Goal: Task Accomplishment & Management: Manage account settings

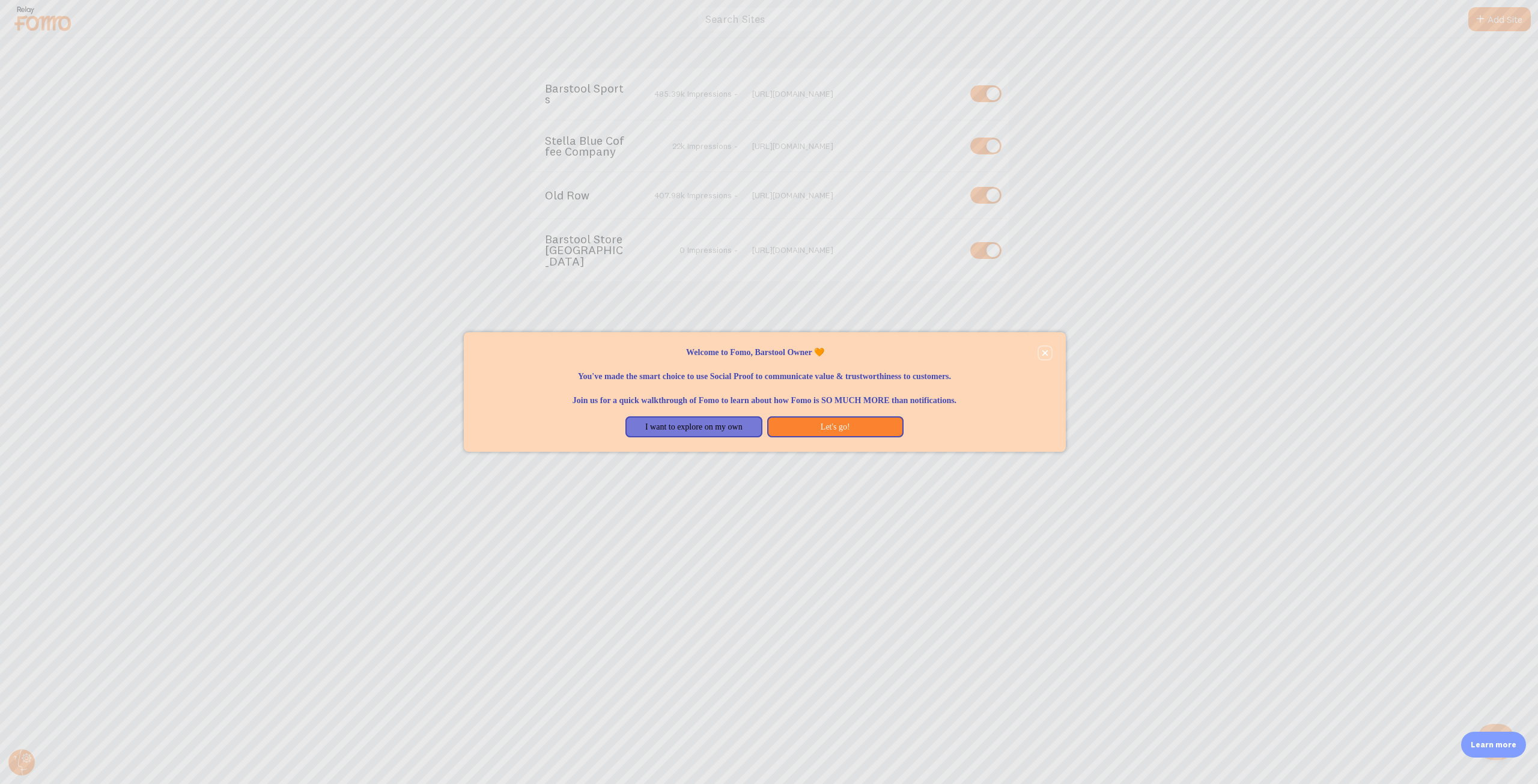
click at [1048, 351] on button "close," at bounding box center [1045, 353] width 13 height 13
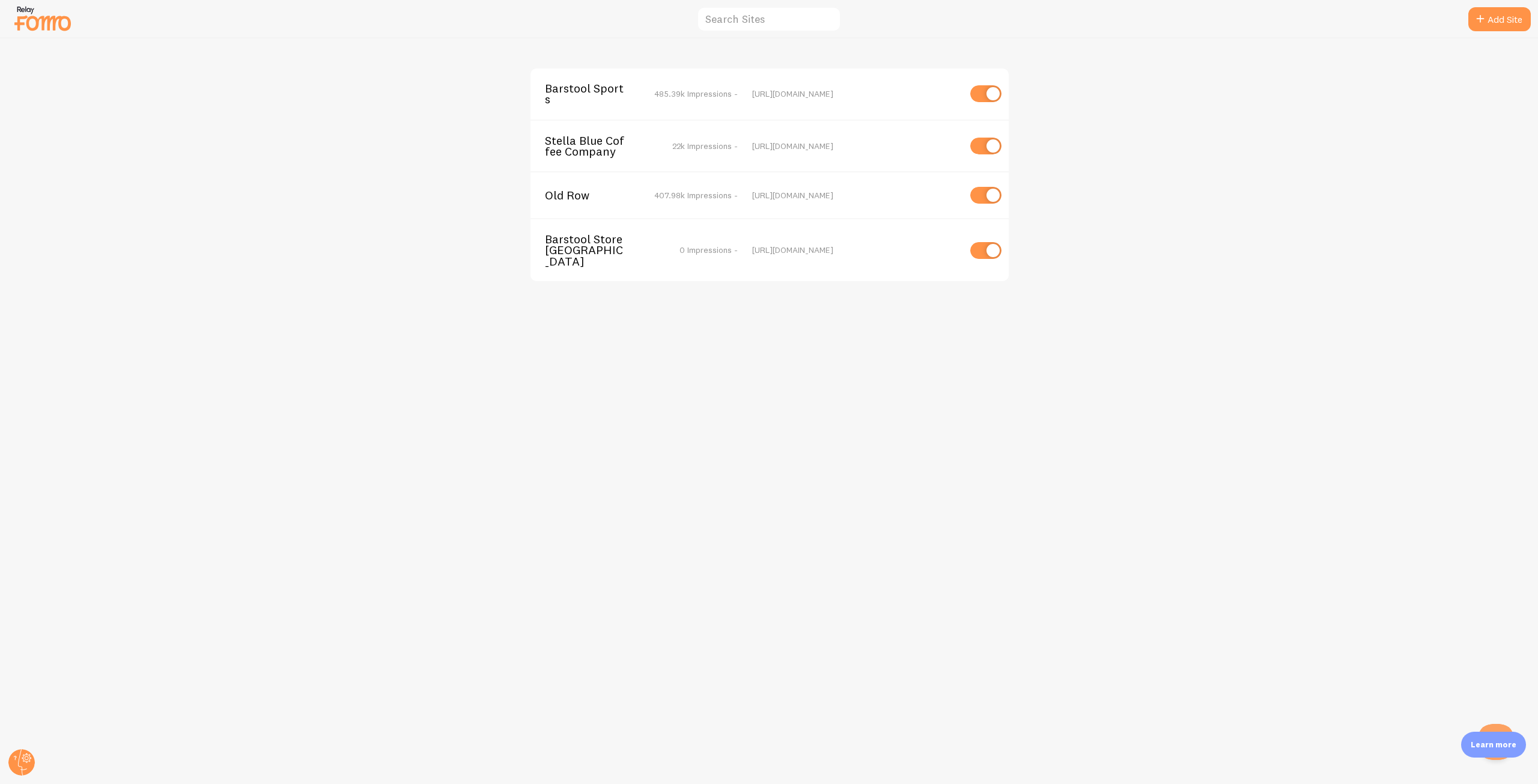
click at [556, 200] on span "Old Row" at bounding box center [593, 195] width 97 height 11
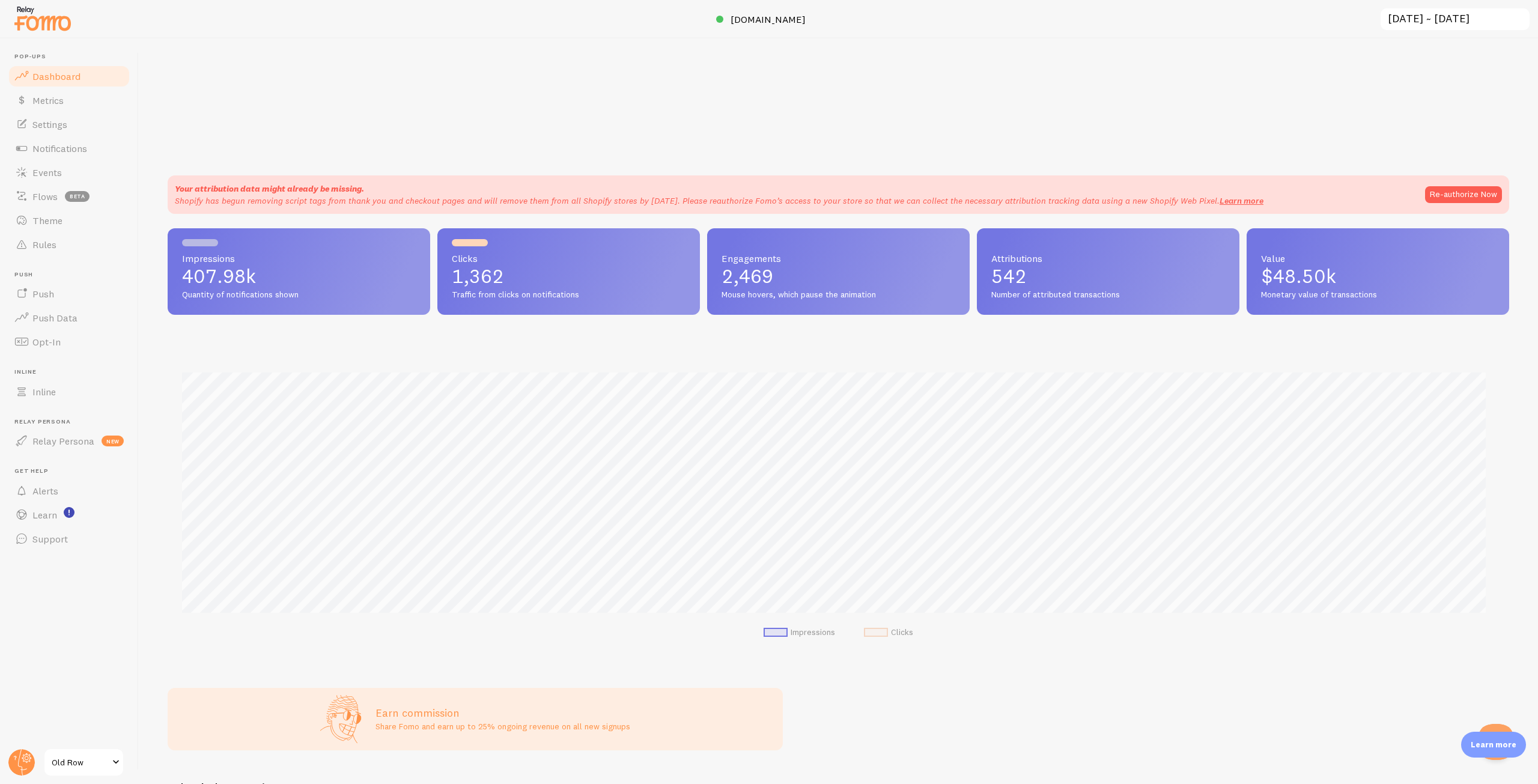
scroll to position [315, 1332]
click at [66, 123] on span "Settings" at bounding box center [50, 125] width 35 height 12
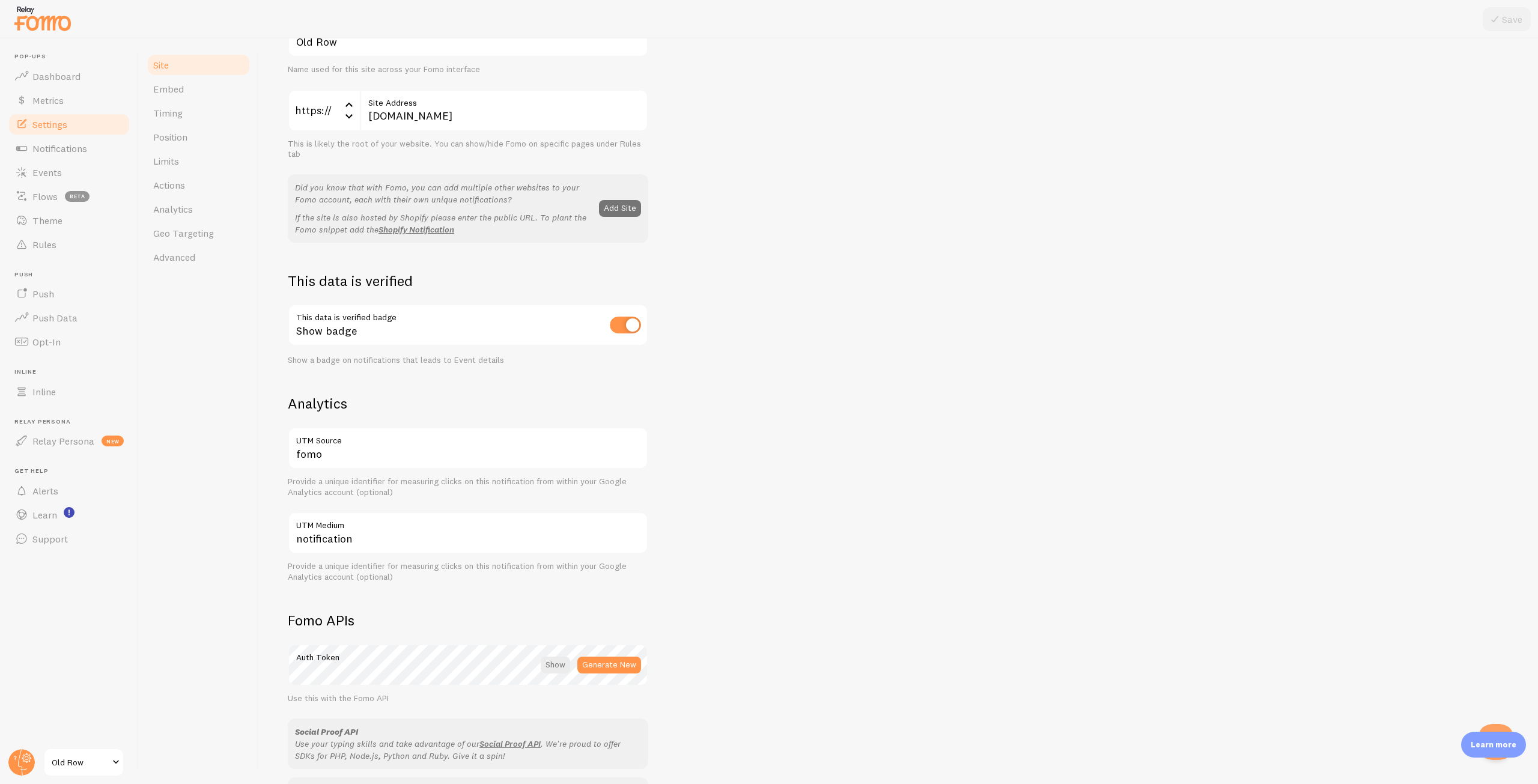
scroll to position [50, 0]
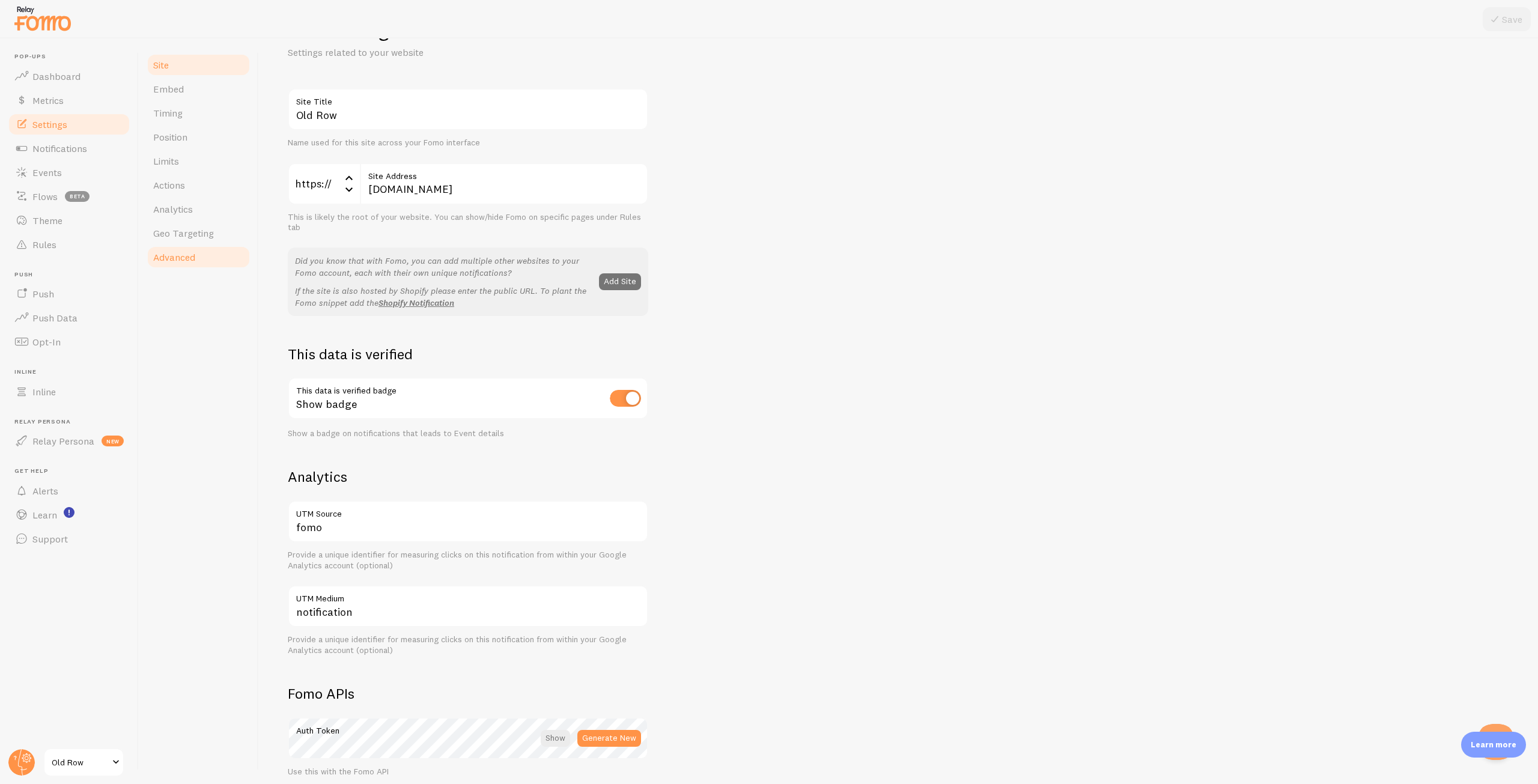
click at [183, 251] on link "Advanced" at bounding box center [198, 257] width 105 height 24
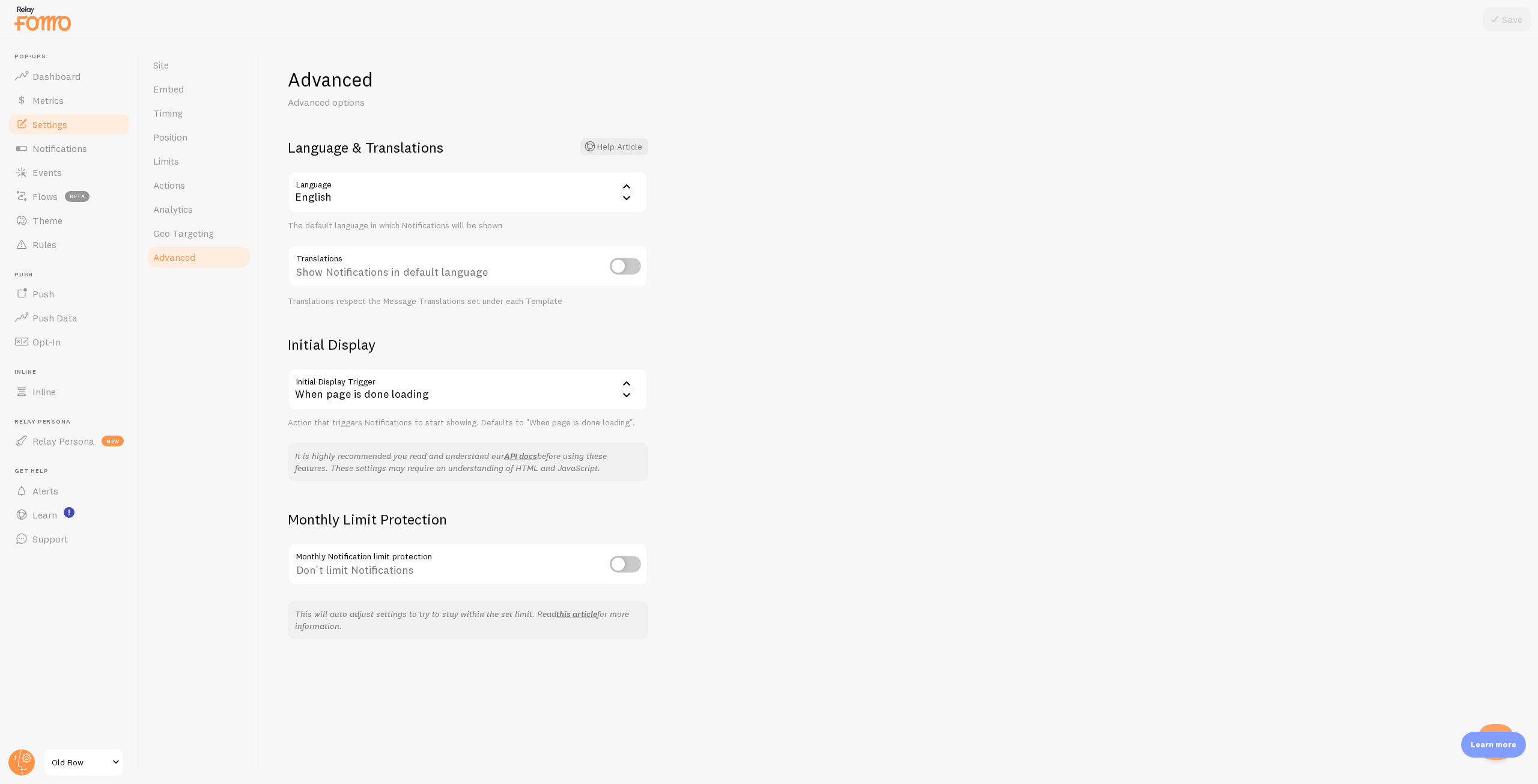
click at [363, 404] on div "When page is done loading" at bounding box center [468, 389] width 361 height 42
click at [236, 349] on div "Site Embed Timing Position Limits Actions Analytics Geo Targeting Advanced" at bounding box center [198, 411] width 120 height 746
click at [180, 167] on link "Limits" at bounding box center [198, 161] width 105 height 24
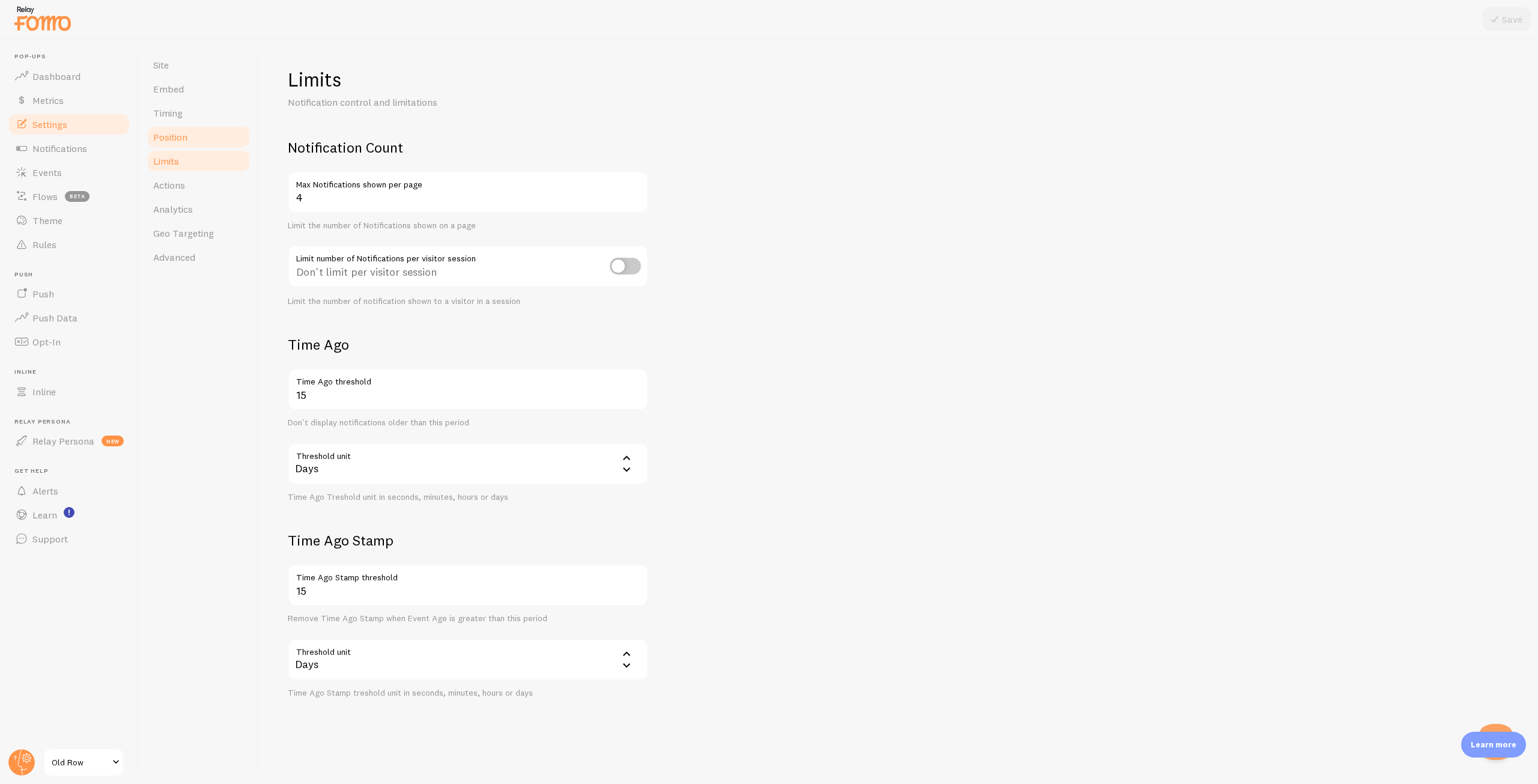
click at [175, 133] on span "Position" at bounding box center [170, 137] width 34 height 12
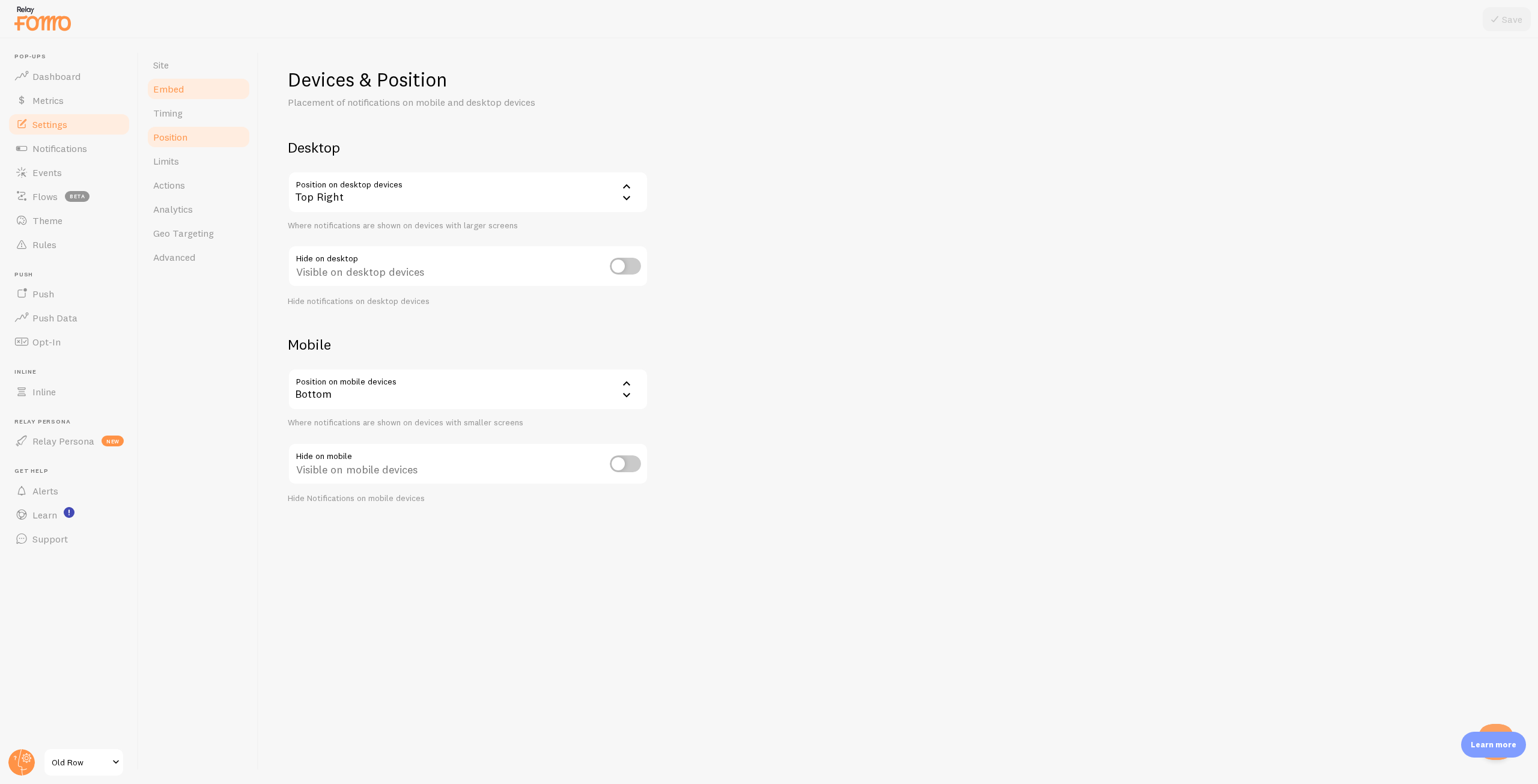
click at [170, 96] on link "Embed" at bounding box center [198, 89] width 105 height 24
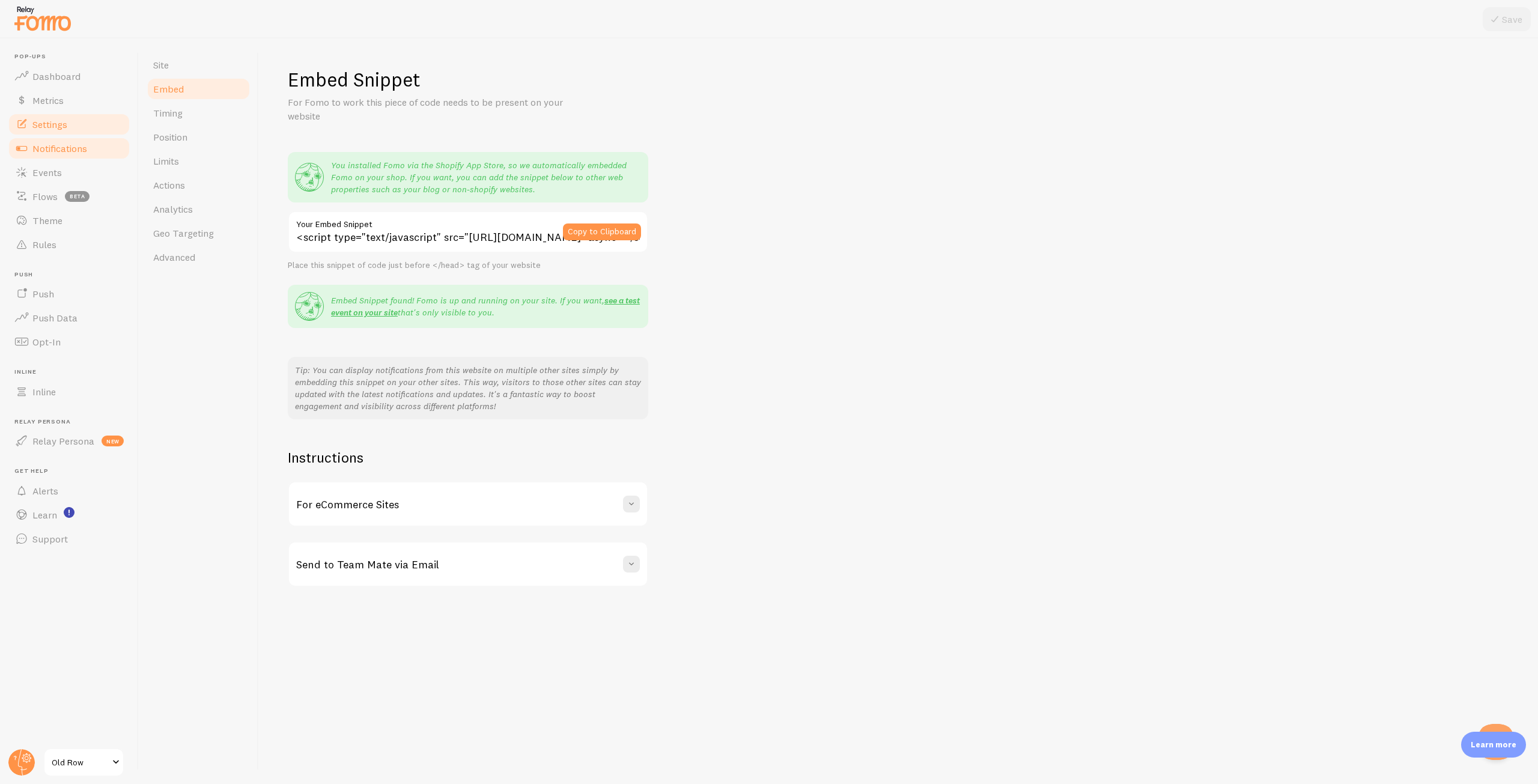
click at [66, 157] on link "Notifications" at bounding box center [69, 148] width 124 height 24
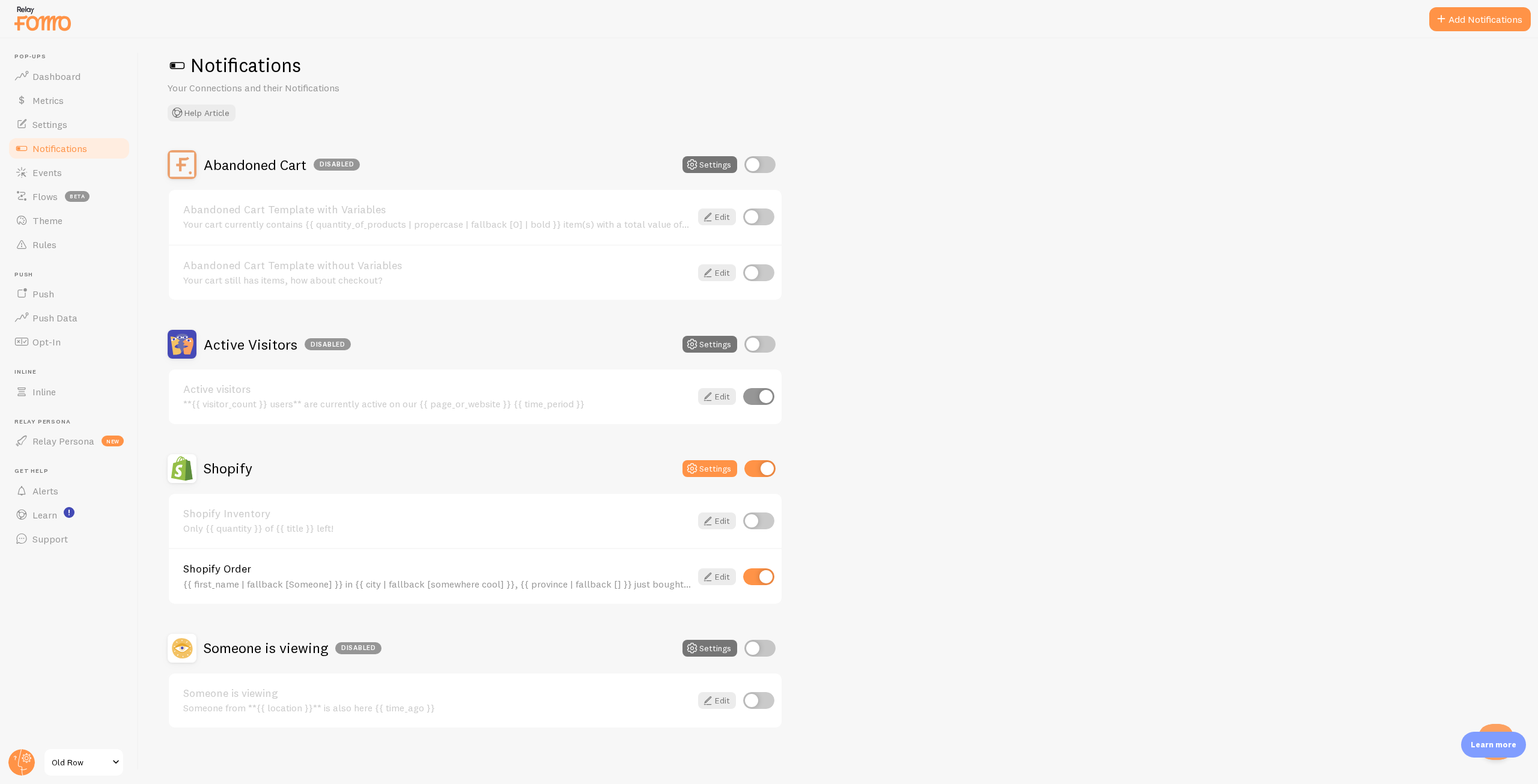
scroll to position [17, 0]
click at [713, 571] on icon at bounding box center [708, 574] width 15 height 15
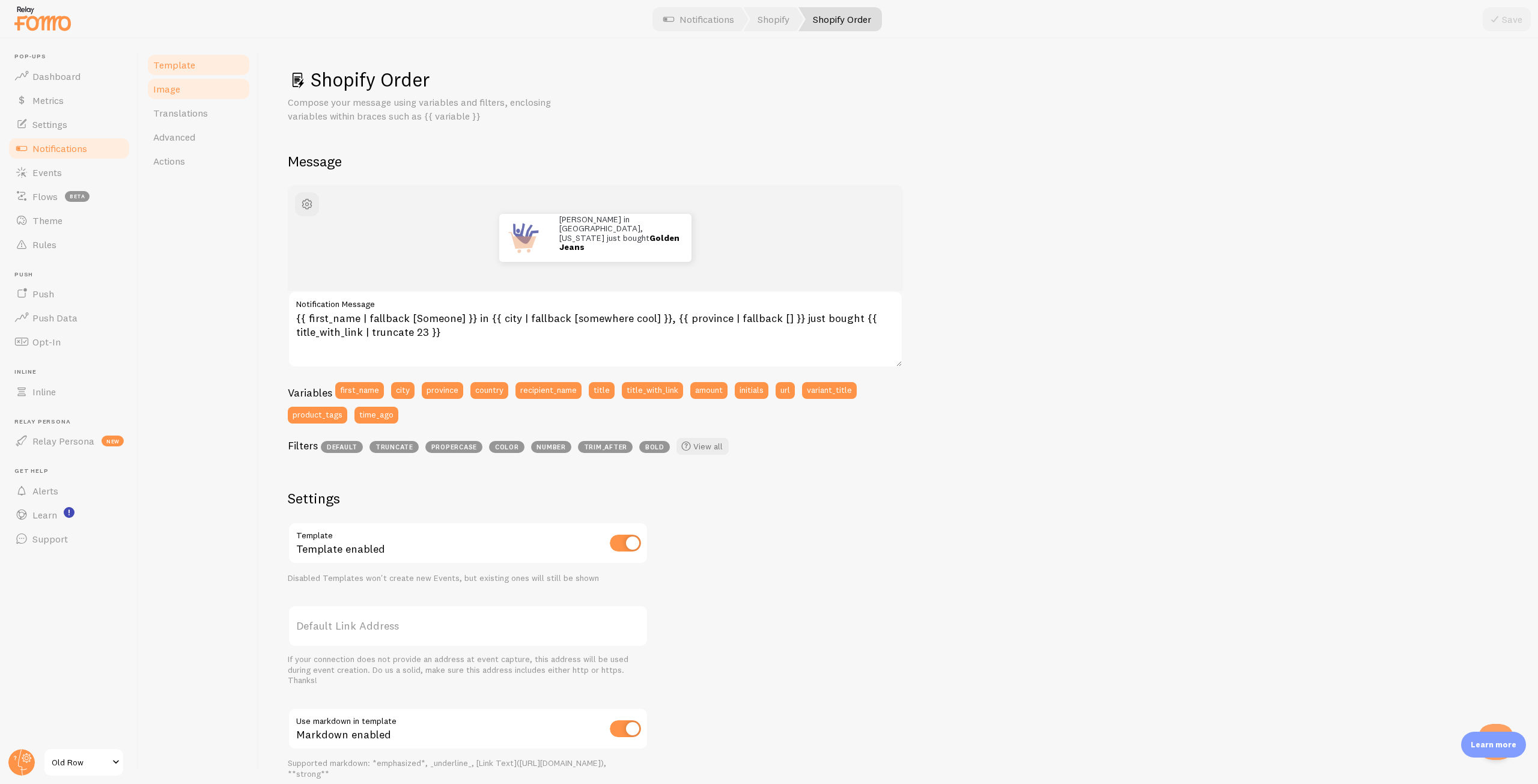
click at [176, 86] on span "Image" at bounding box center [166, 89] width 27 height 12
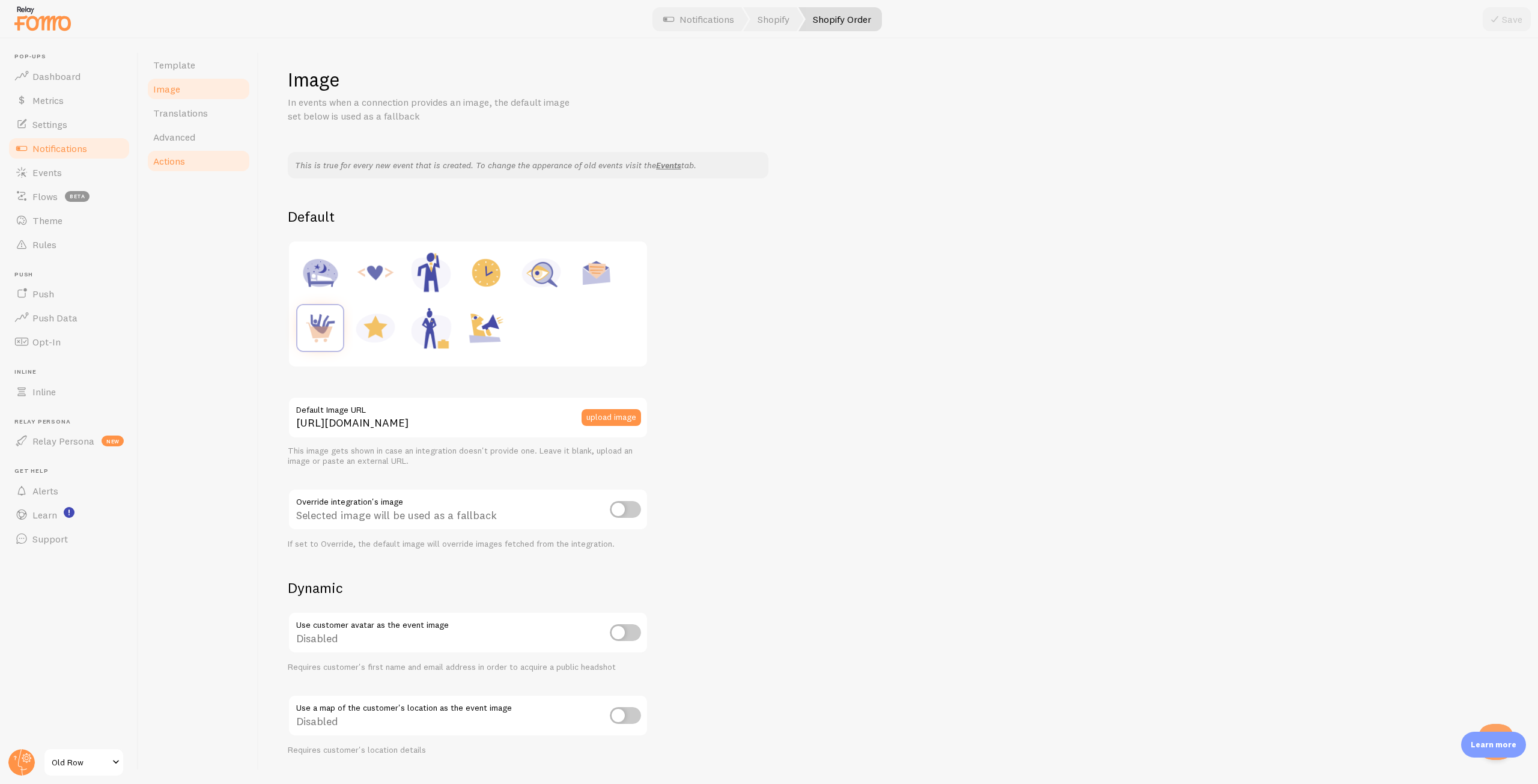
click at [180, 164] on span "Actions" at bounding box center [169, 161] width 32 height 12
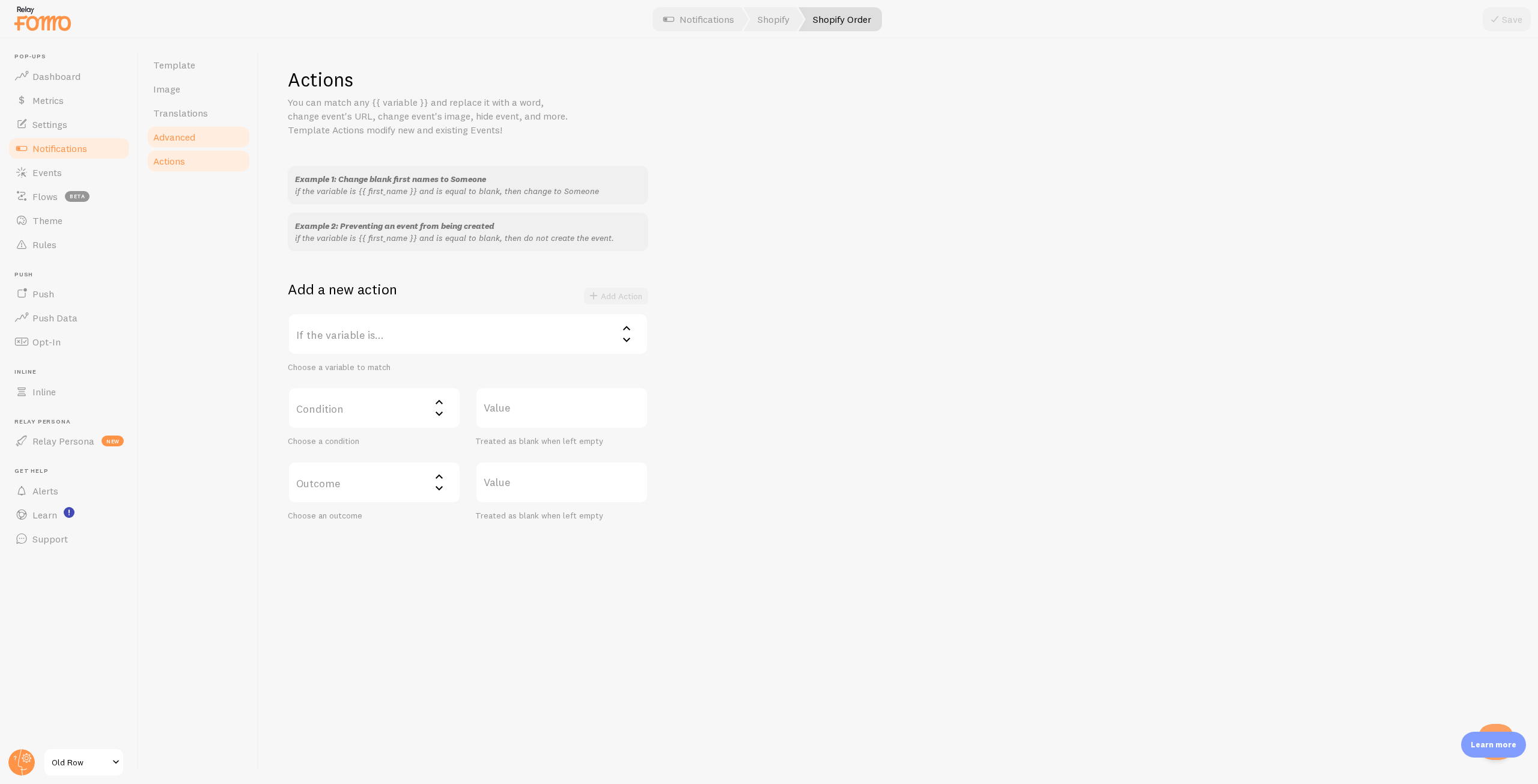
click at [191, 136] on span "Advanced" at bounding box center [174, 137] width 42 height 12
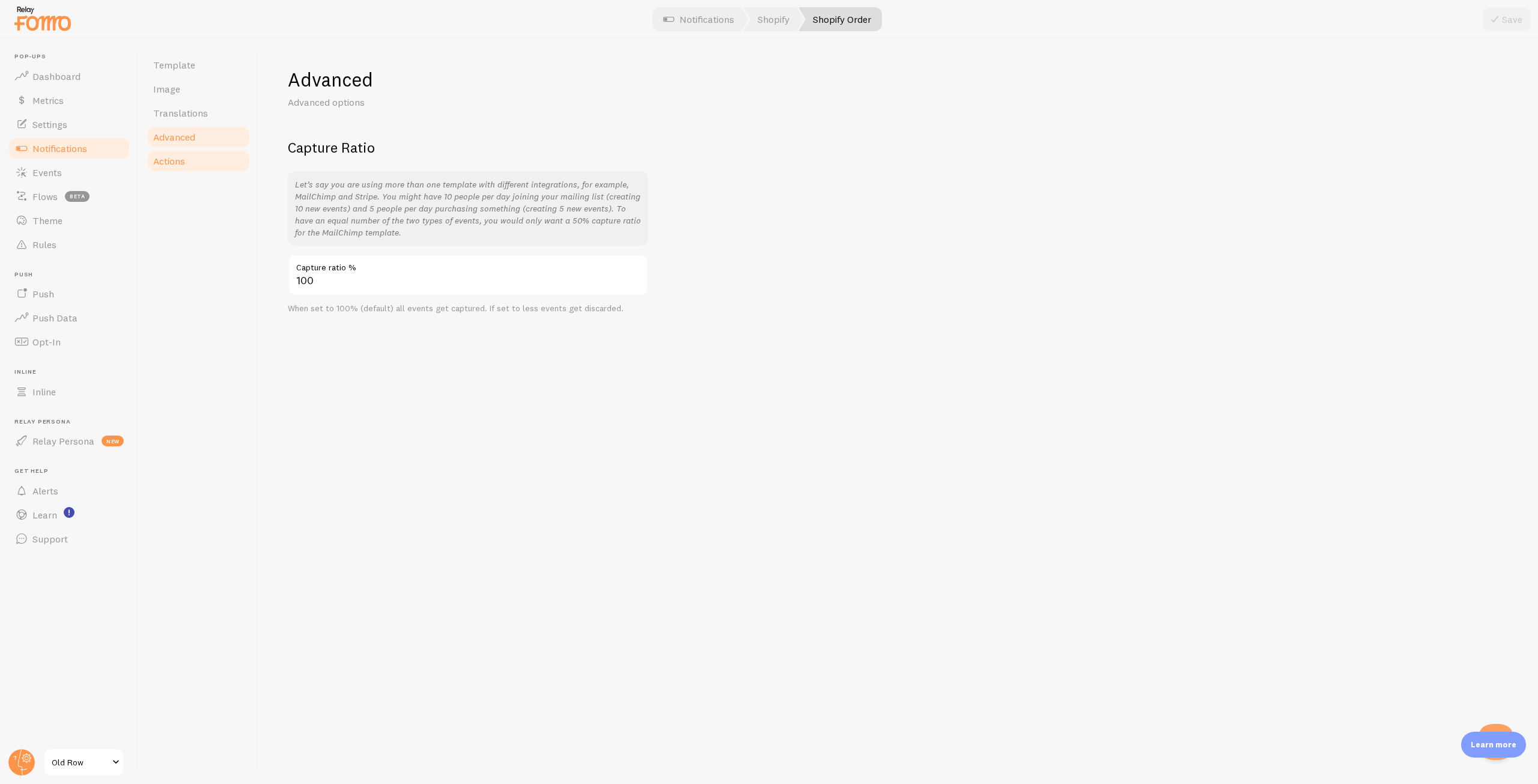
click at [182, 157] on span "Actions" at bounding box center [169, 161] width 32 height 12
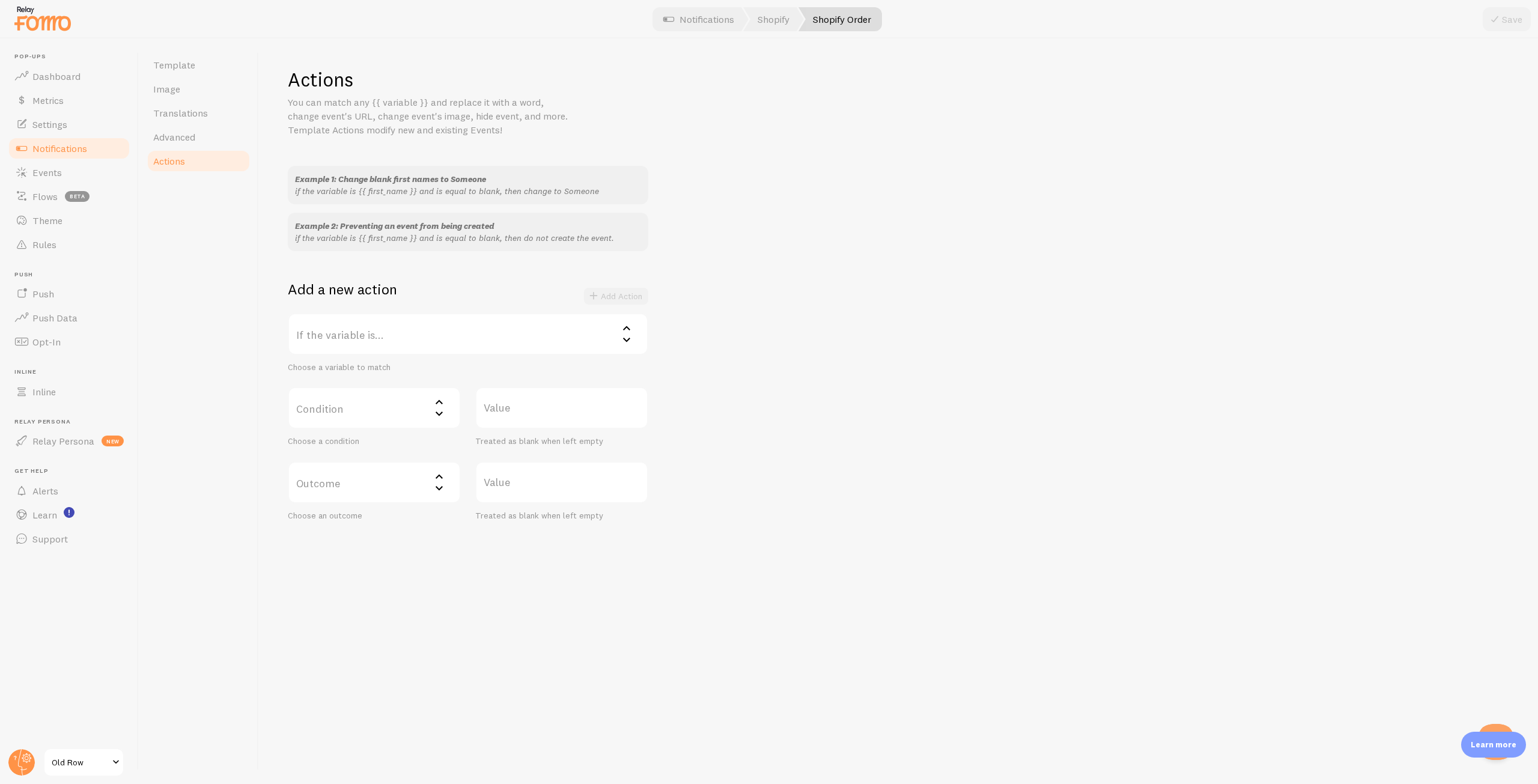
click at [384, 334] on label "If the variable is..." at bounding box center [468, 333] width 361 height 42
click at [830, 398] on div "Example 1: Change blank first names to Someone if the variable is {{ first_name…" at bounding box center [898, 343] width 1221 height 355
click at [180, 74] on link "Template" at bounding box center [198, 65] width 105 height 24
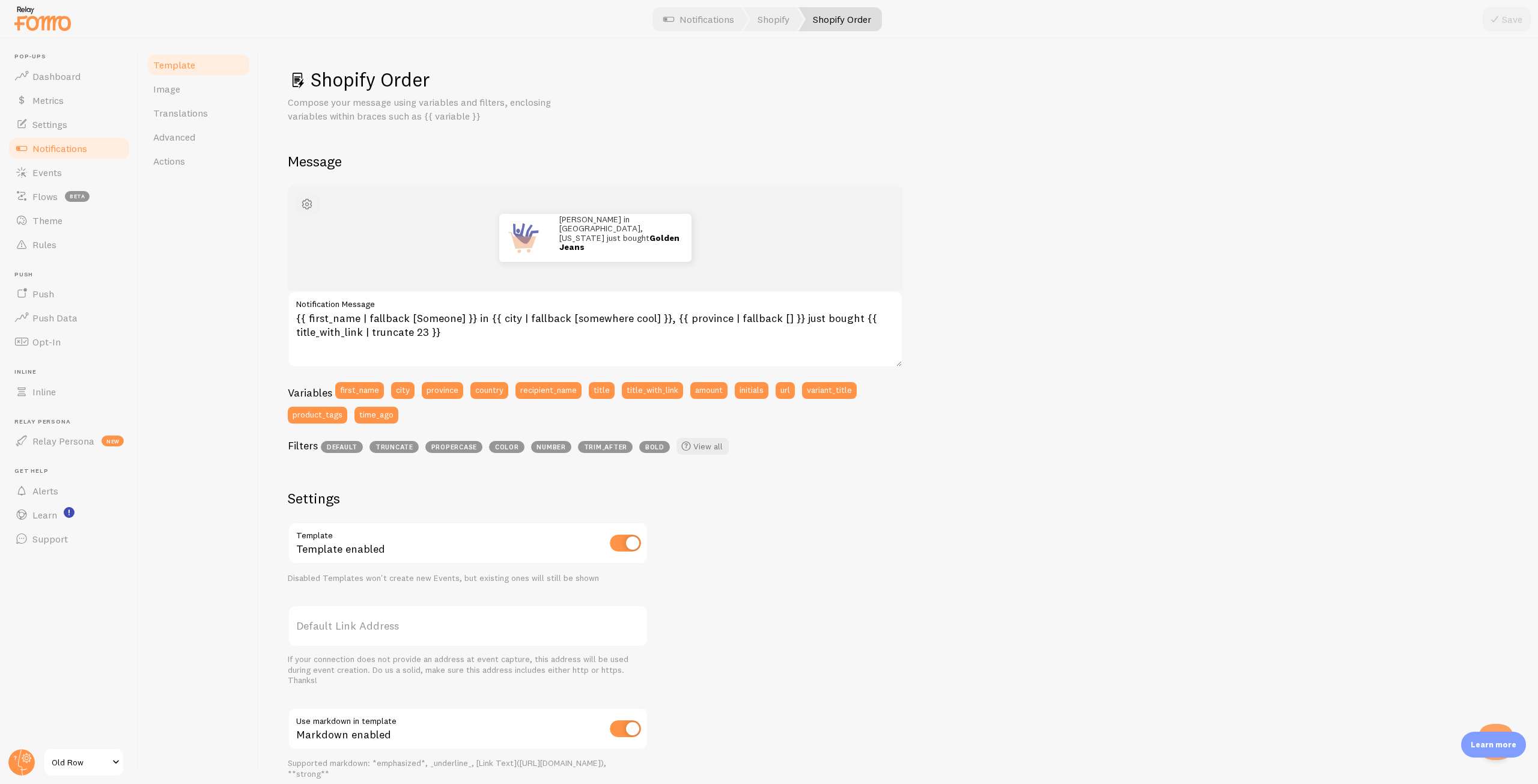
click at [308, 194] on button "button" at bounding box center [307, 204] width 24 height 24
click at [209, 180] on div "Template Image Translations Advanced Actions" at bounding box center [198, 411] width 120 height 746
click at [55, 243] on span "Rules" at bounding box center [44, 245] width 24 height 12
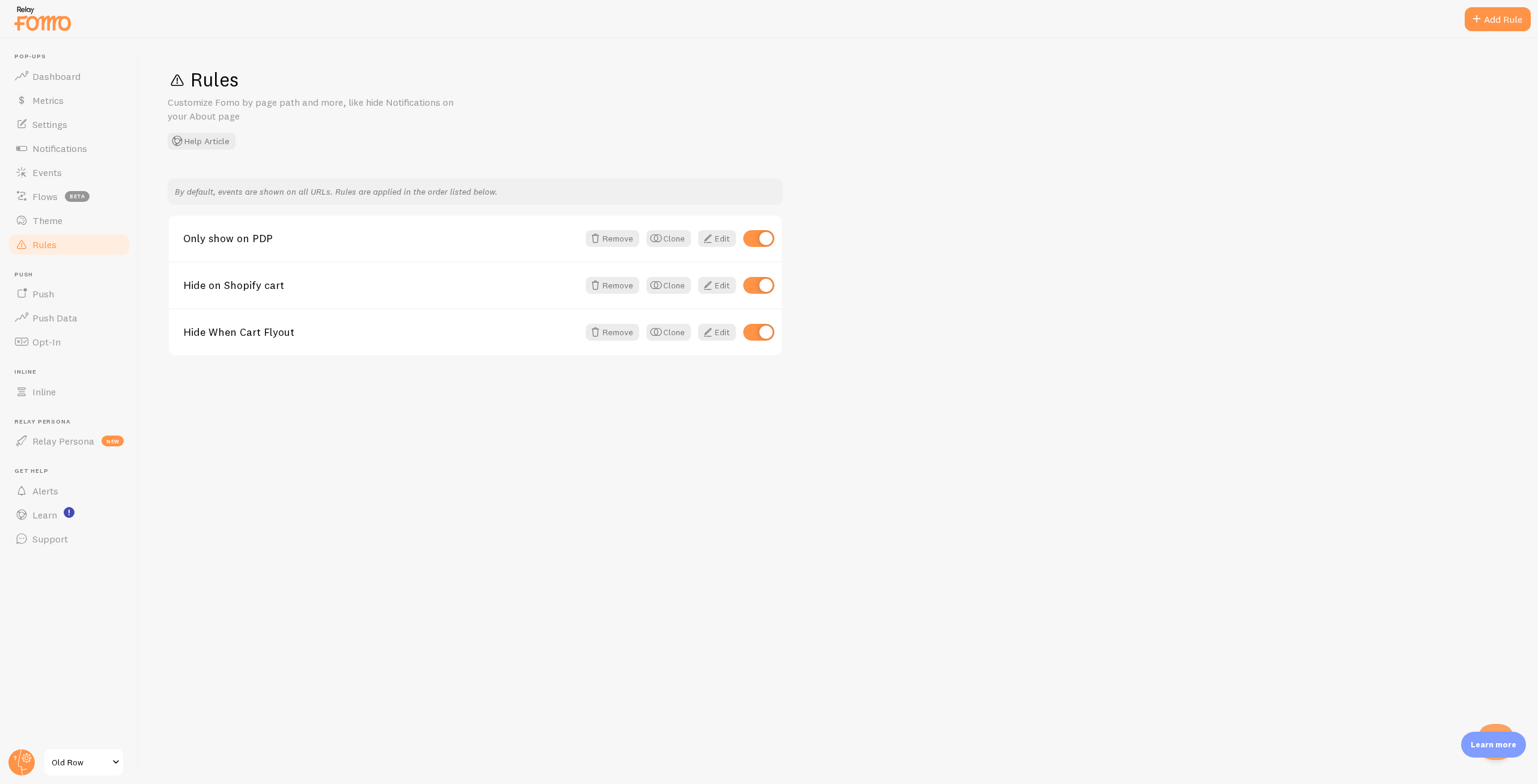
click at [660, 337] on span "button" at bounding box center [656, 332] width 15 height 15
click at [721, 383] on link "Edit" at bounding box center [717, 378] width 38 height 17
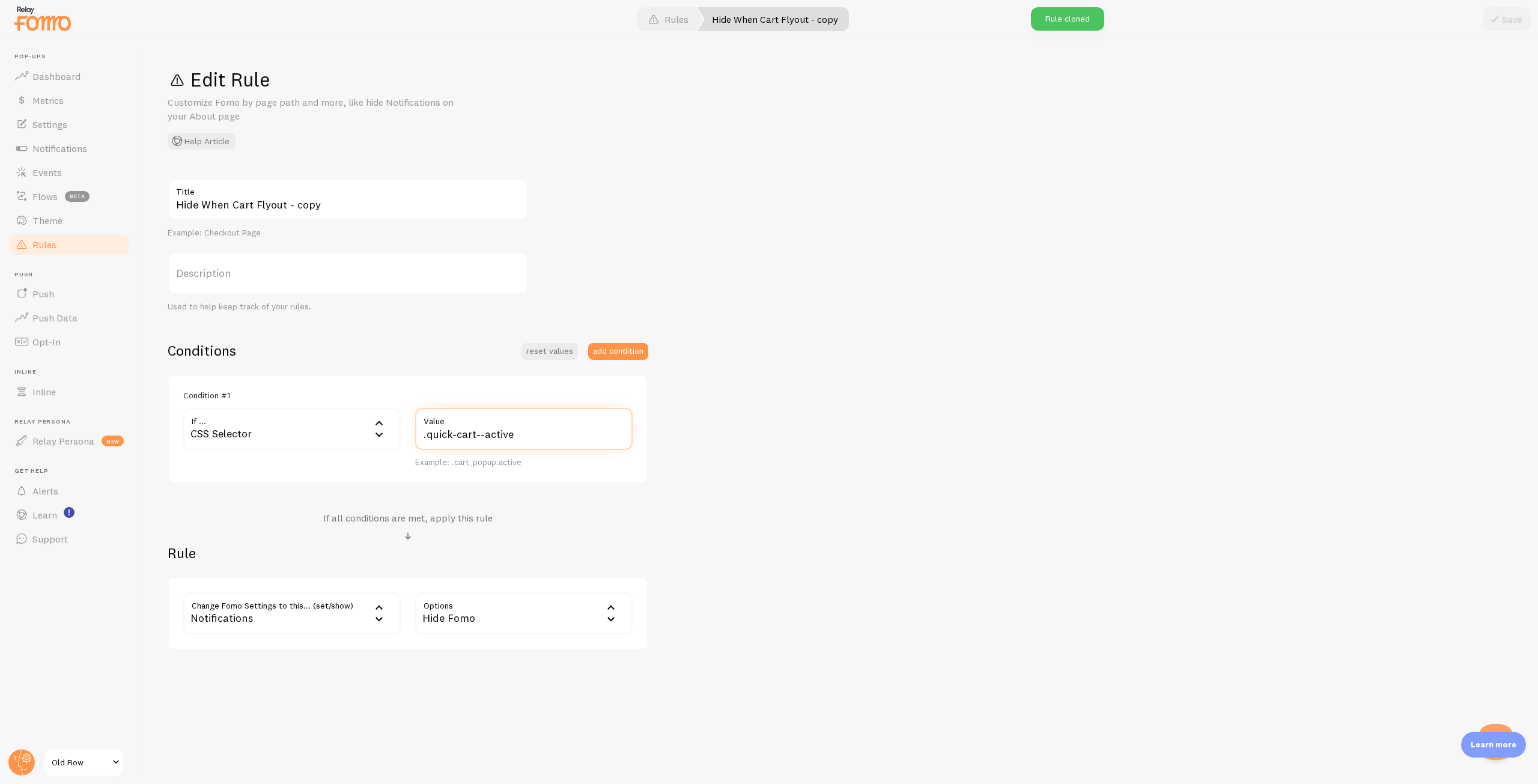
click at [486, 435] on input ".quick-cart--active" at bounding box center [524, 428] width 217 height 42
paste input "sticky-atc-container"
click at [425, 433] on input "sticky-atc-container" at bounding box center [524, 428] width 217 height 42
type input "#sticky-atc-container"
click at [1504, 16] on button "Save" at bounding box center [1507, 19] width 48 height 24
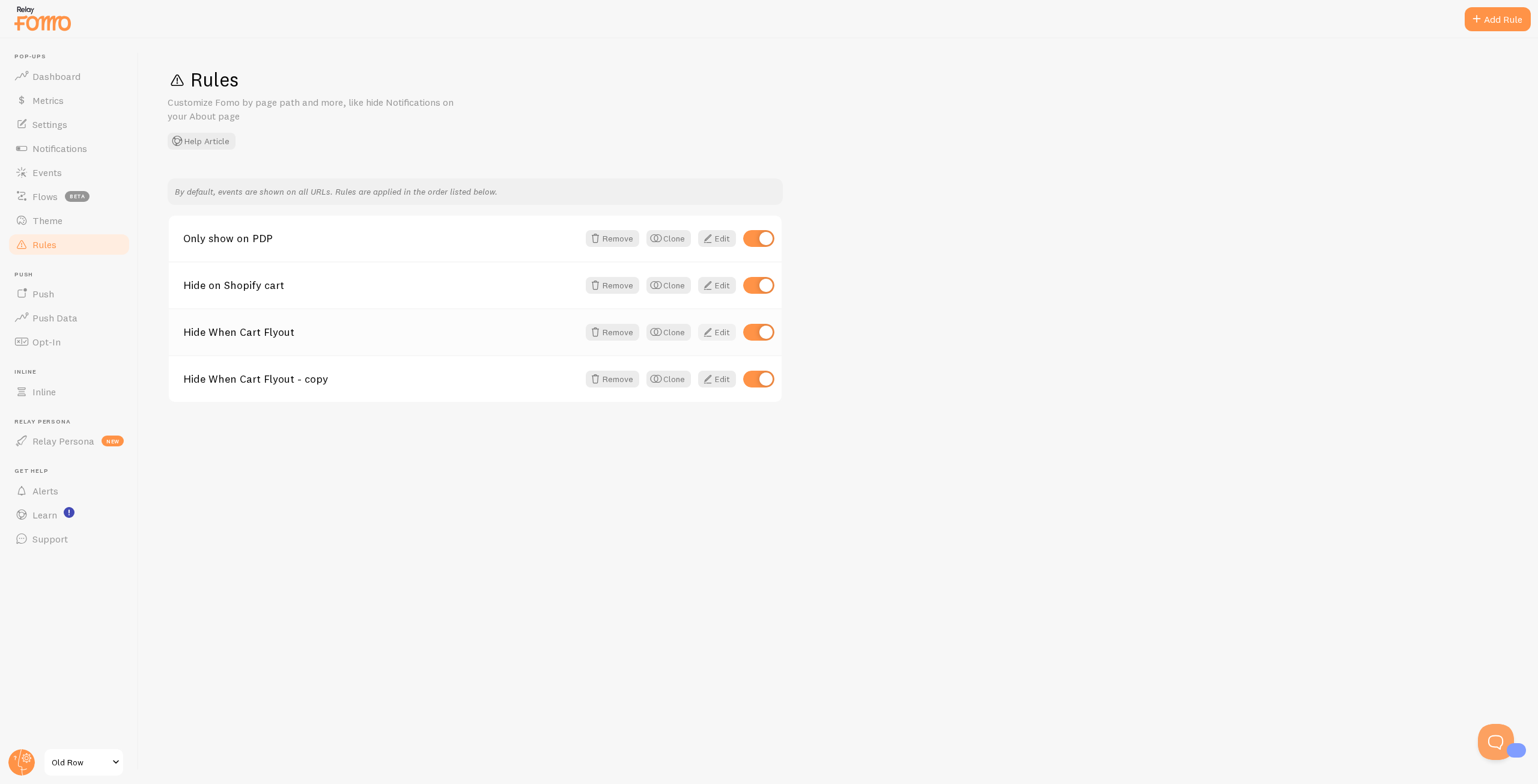
click at [708, 329] on span at bounding box center [708, 332] width 15 height 15
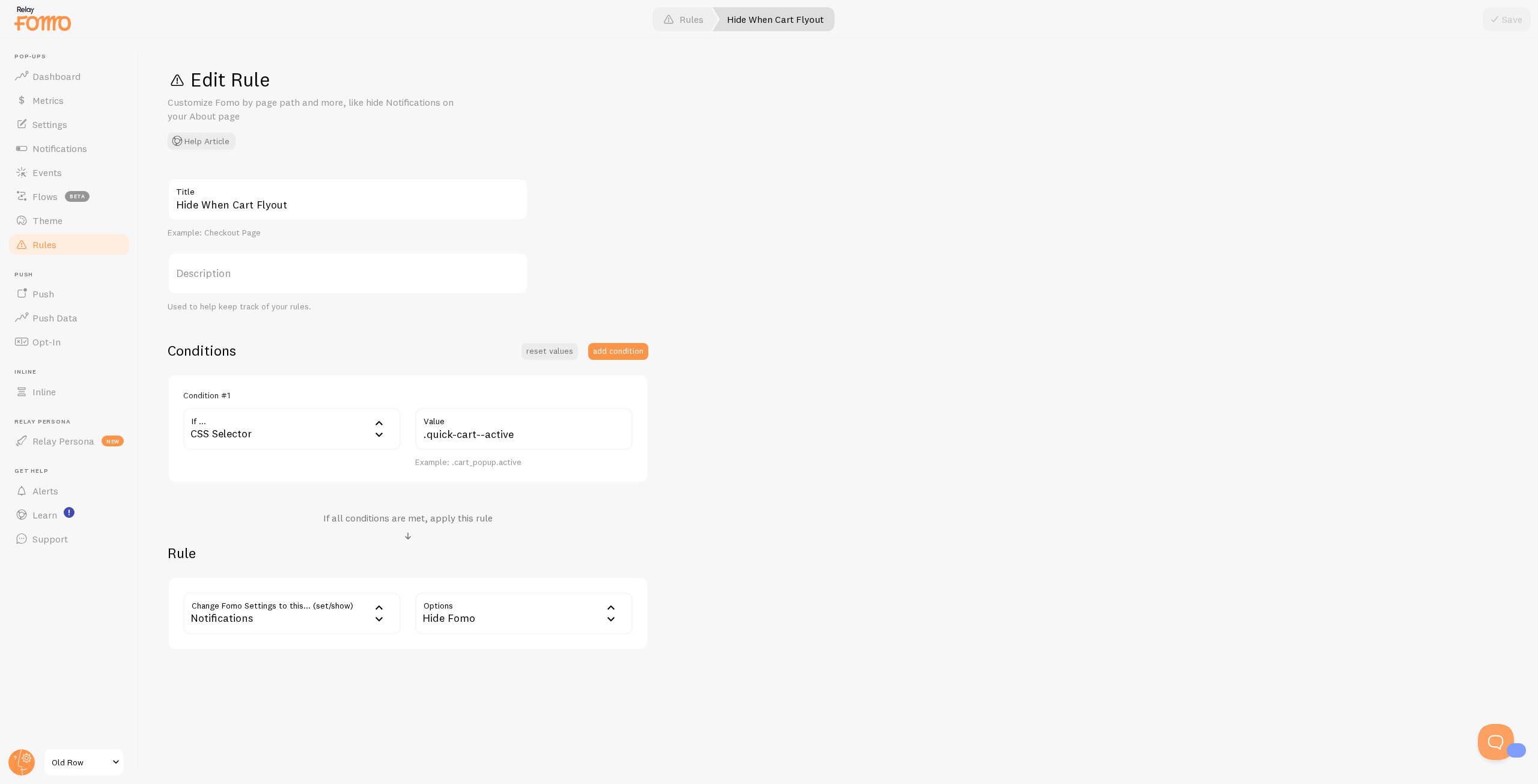
click at [284, 425] on div "CSS Selector" at bounding box center [292, 428] width 217 height 42
click at [407, 351] on div "Conditions reset values add condition" at bounding box center [408, 351] width 481 height 19
click at [291, 618] on div "Notifications" at bounding box center [292, 613] width 217 height 42
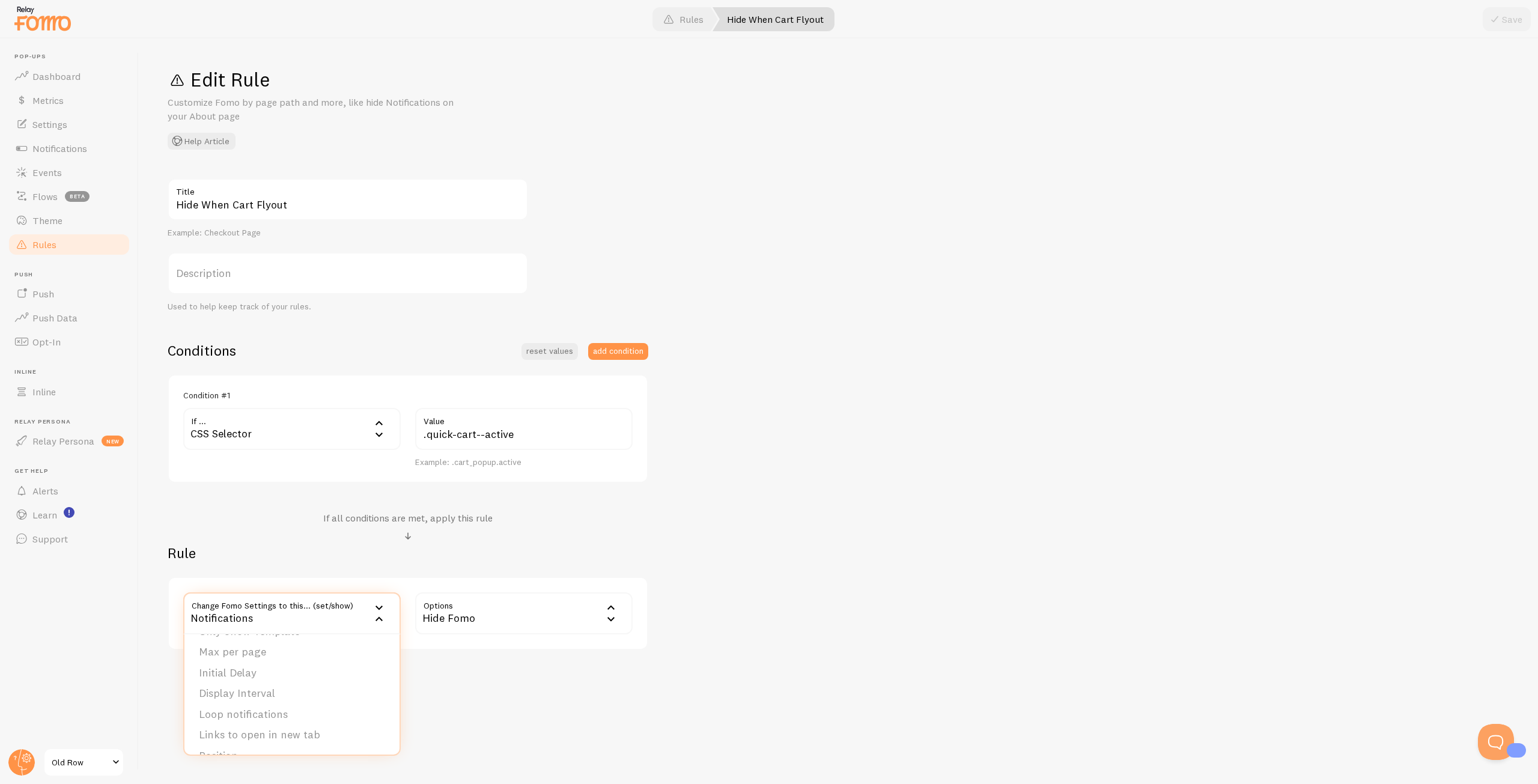
click at [273, 551] on h2 "Rule" at bounding box center [408, 553] width 481 height 19
click at [866, 592] on div "Hide When Cart Flyout Title Example: Checkout Page Description Used to help kee…" at bounding box center [839, 414] width 1342 height 471
click at [54, 245] on span "Rules" at bounding box center [44, 245] width 24 height 12
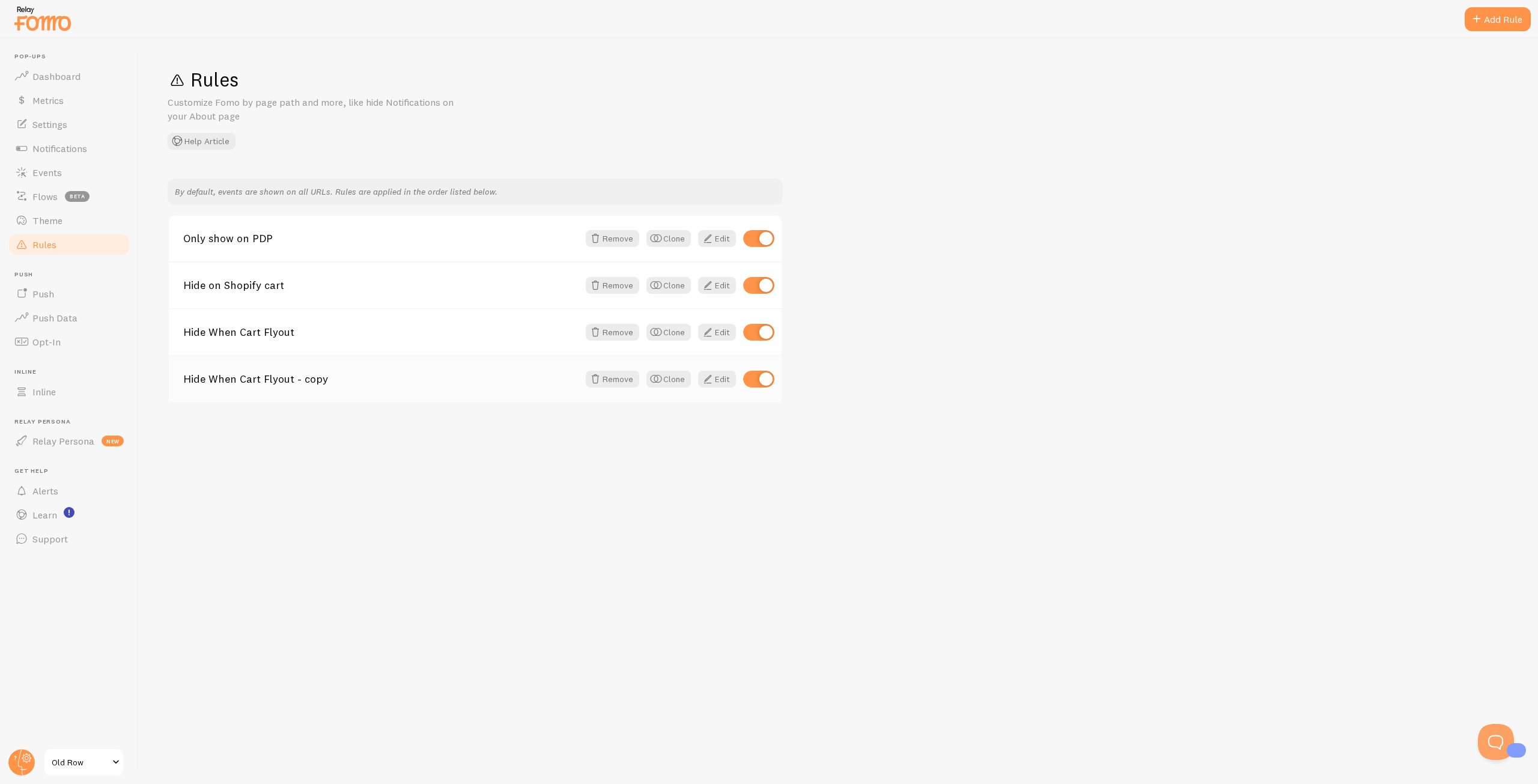
click at [317, 374] on link "Hide When Cart Flyout - copy" at bounding box center [381, 379] width 395 height 11
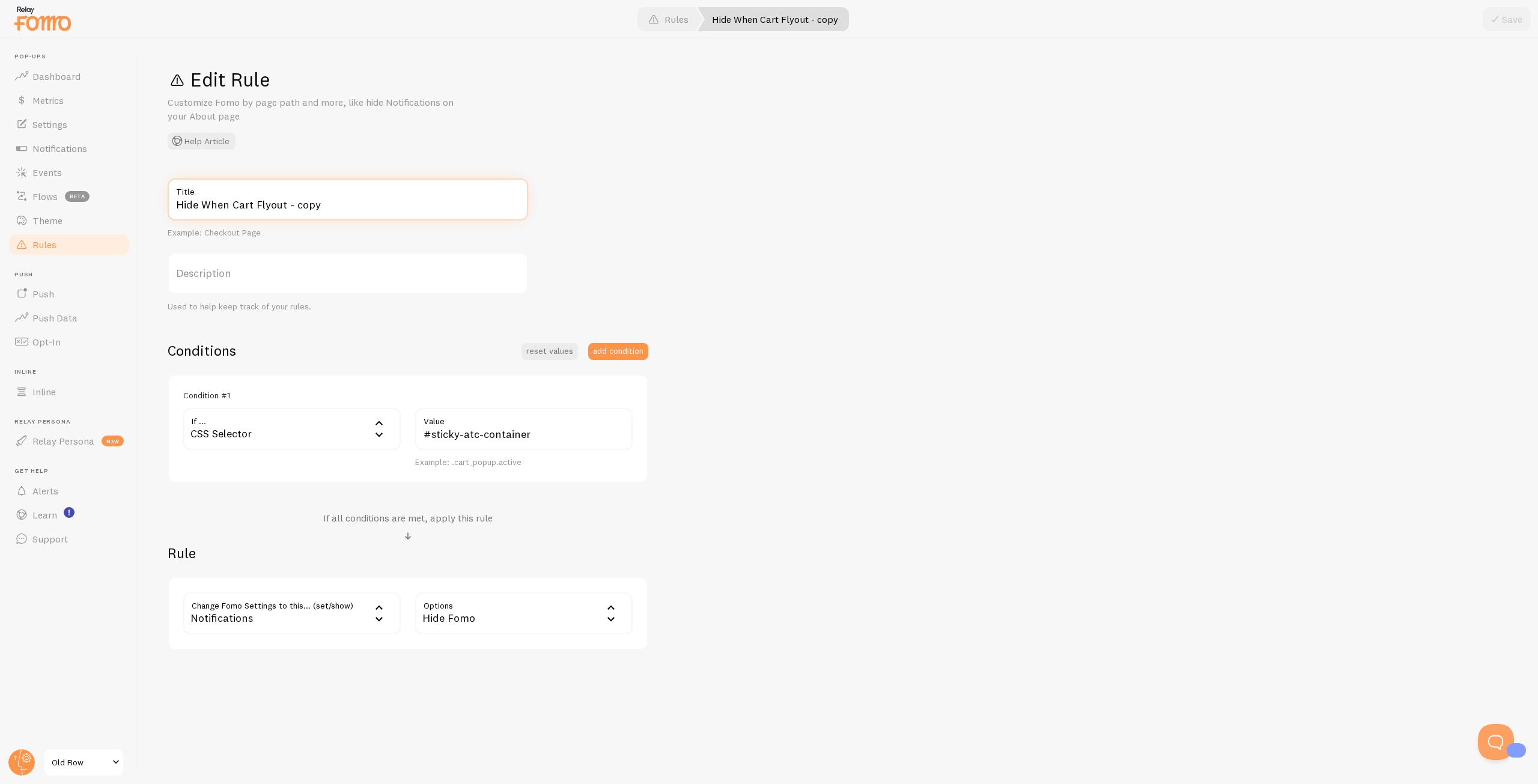
drag, startPoint x: 271, startPoint y: 208, endPoint x: 141, endPoint y: 208, distance: 130.0
click at [141, 208] on div "Edit Rule Customize Fomo by page path and more, like hide Notifications on your…" at bounding box center [838, 411] width 1399 height 746
type input "Sticky ATC present"
click at [1505, 15] on button "Save" at bounding box center [1507, 19] width 48 height 24
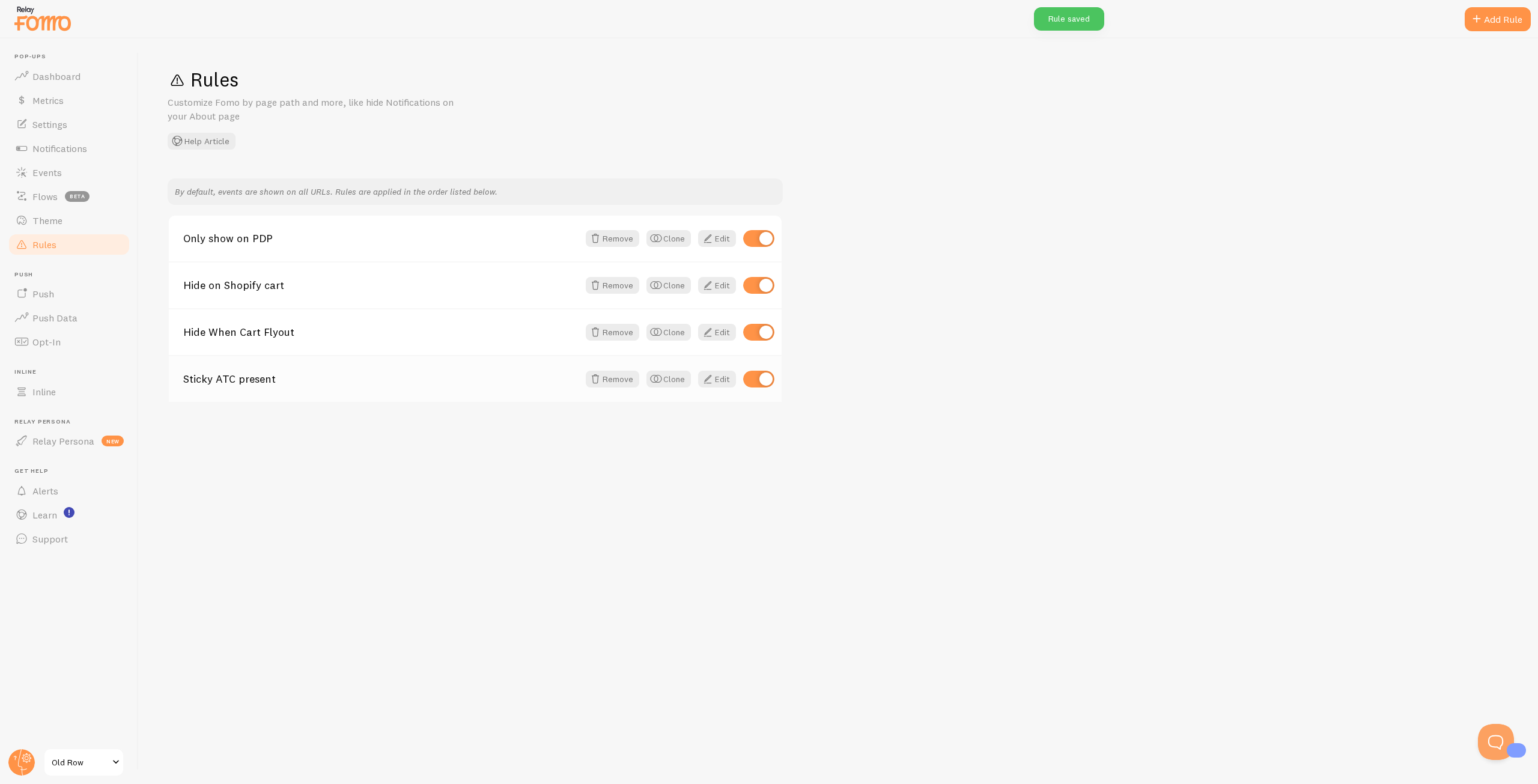
click at [252, 394] on div "Sticky ATC present Remove Clone Edit" at bounding box center [475, 378] width 613 height 47
click at [278, 384] on div "Sticky ATC present Remove Clone Edit" at bounding box center [475, 378] width 613 height 47
click at [719, 384] on link "Edit" at bounding box center [717, 378] width 38 height 17
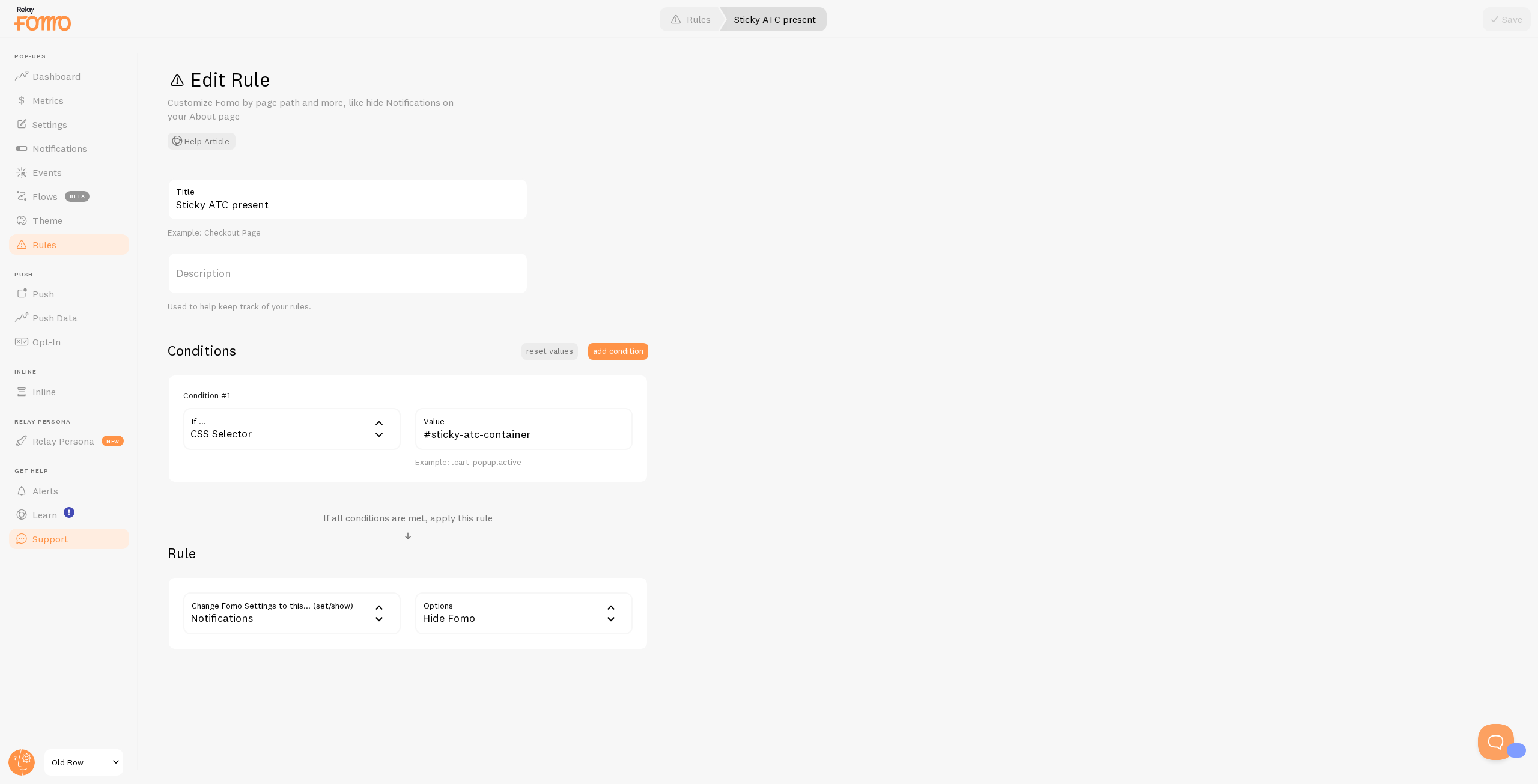
click at [44, 547] on link "Support" at bounding box center [69, 539] width 124 height 24
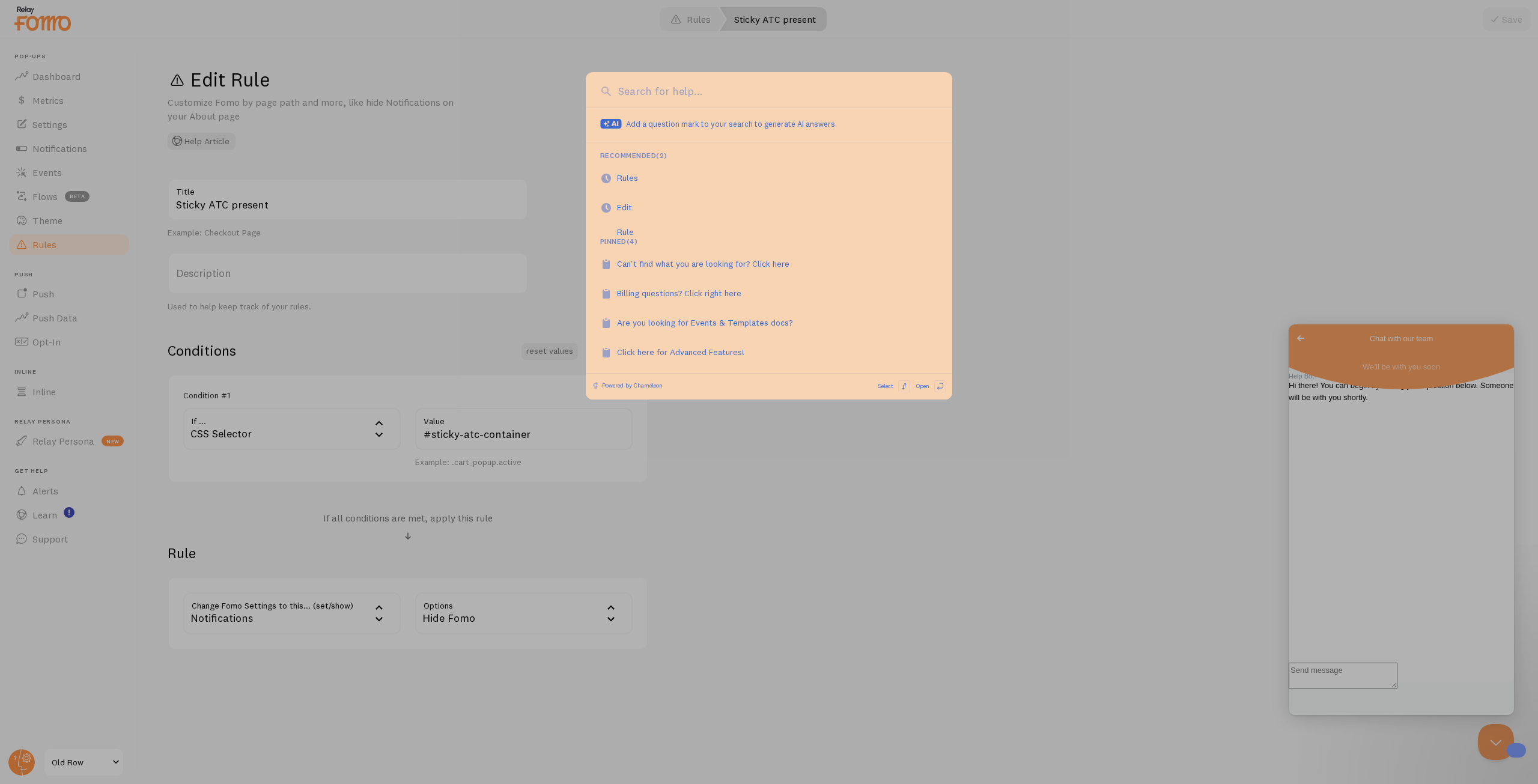
click at [86, 524] on div at bounding box center [769, 392] width 1538 height 784
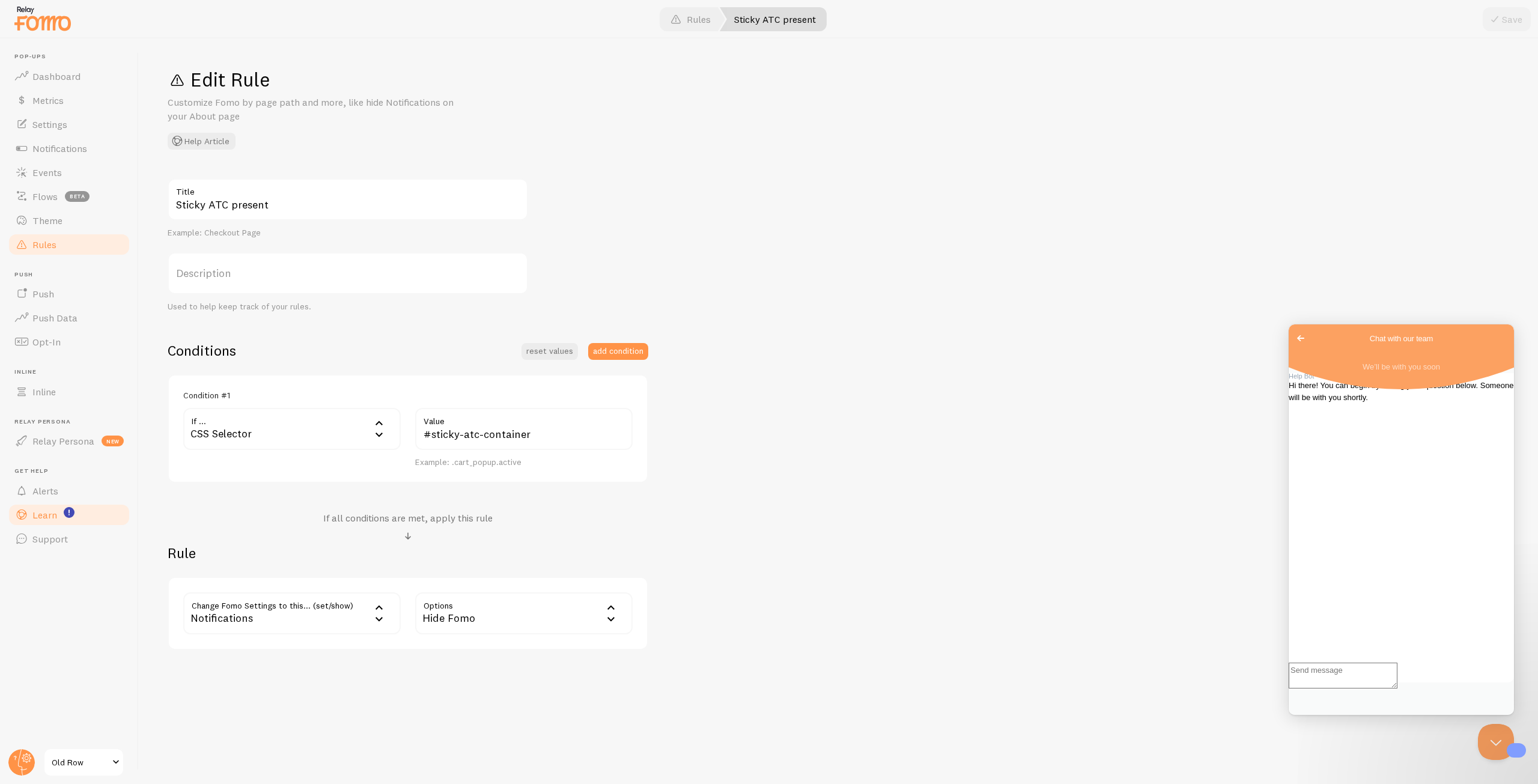
click at [37, 520] on span "Learn" at bounding box center [44, 515] width 25 height 12
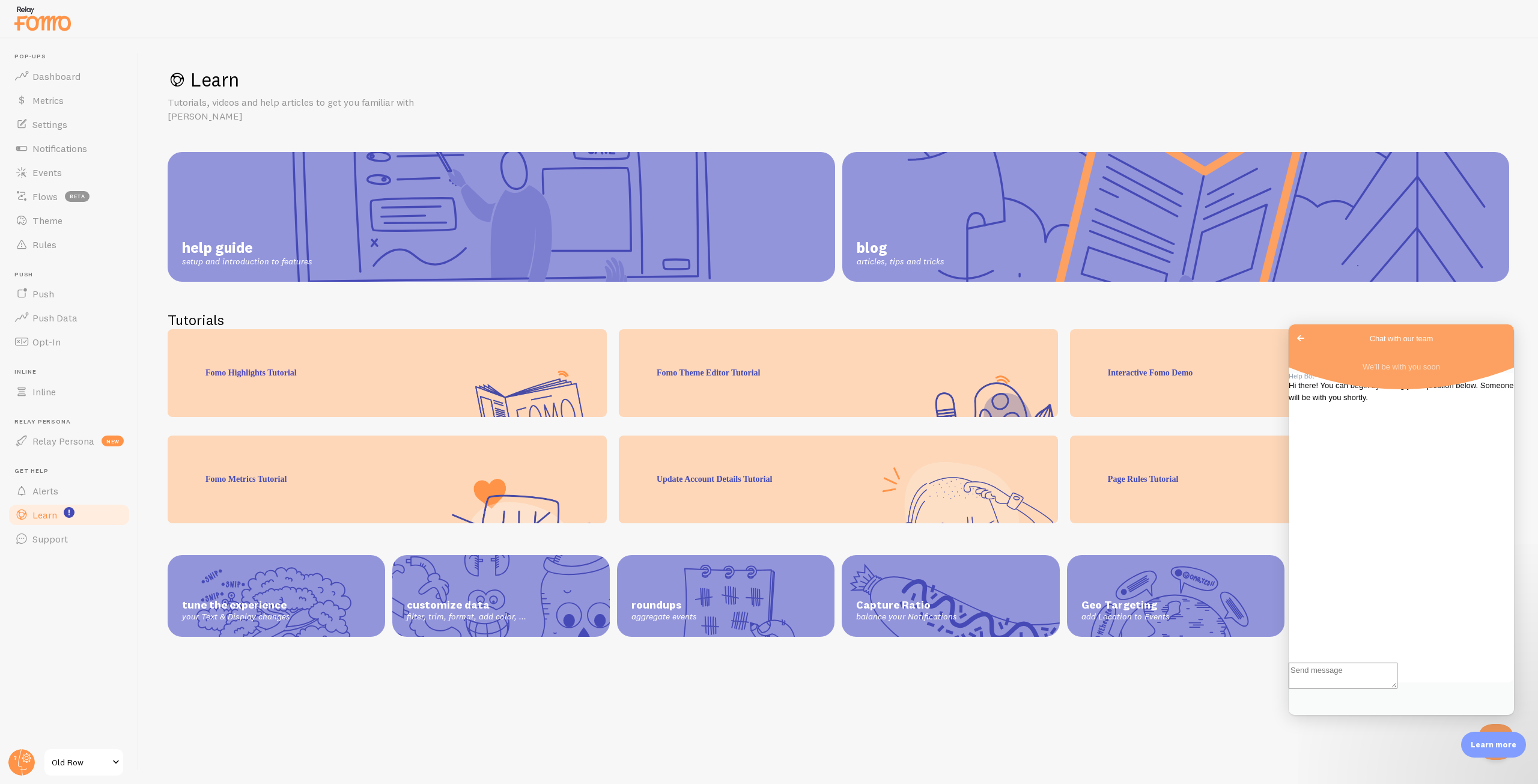
click at [310, 571] on div "tune the experience your Text & Display changes" at bounding box center [276, 595] width 217 height 82
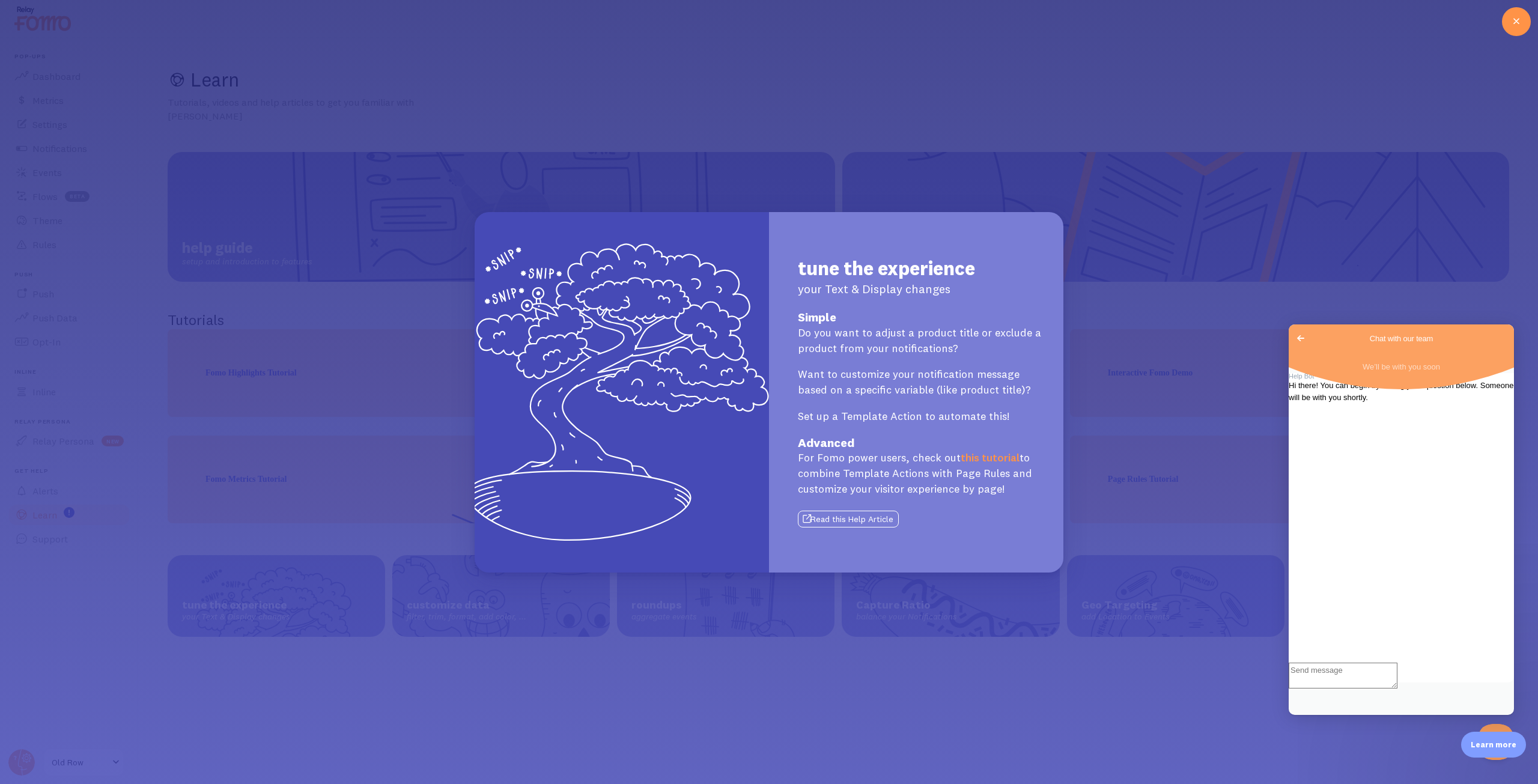
click at [276, 475] on div "tune the experience your Text & Display changes Simple Do you want to adjust a …" at bounding box center [769, 392] width 1538 height 784
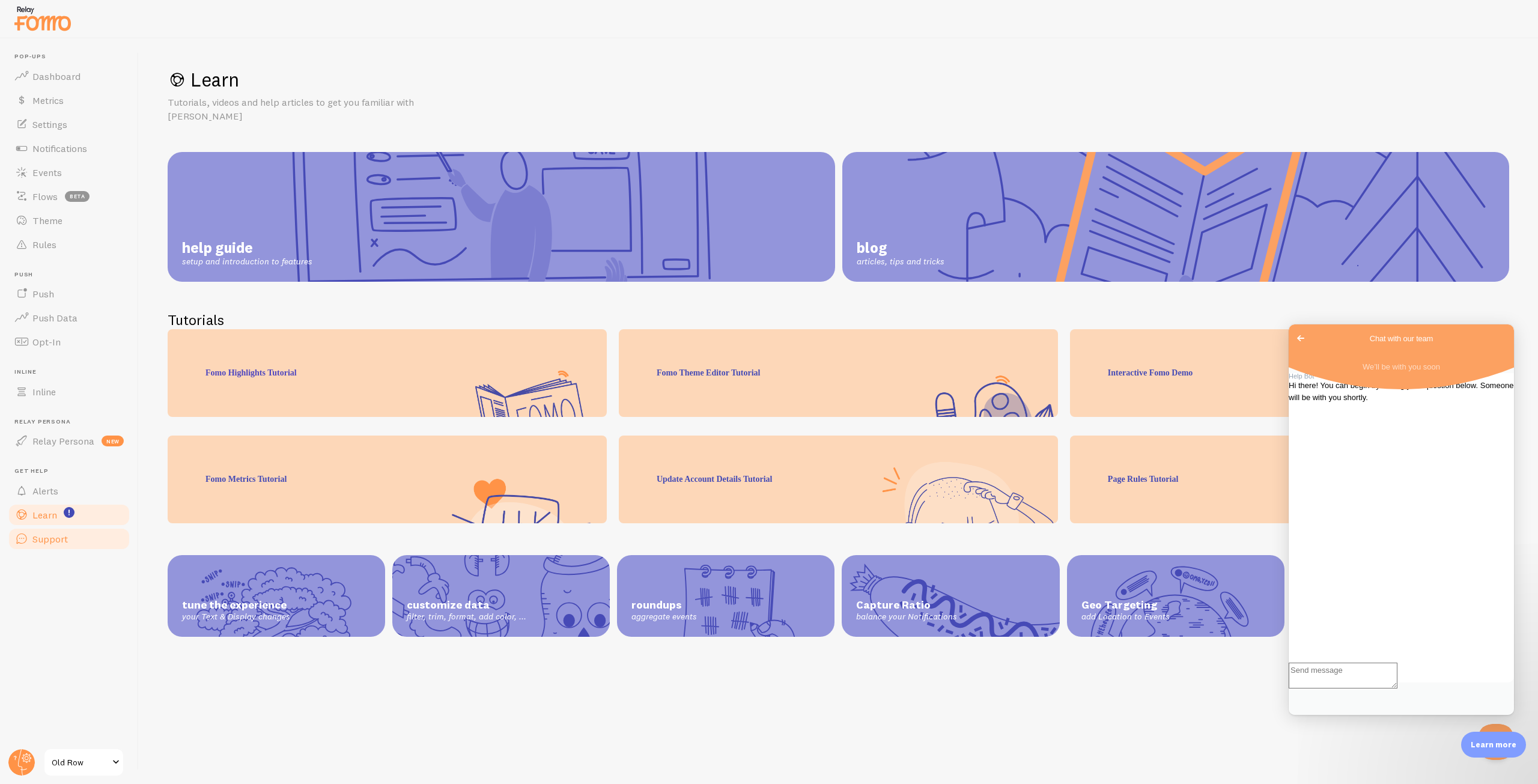
click at [42, 533] on span "Support" at bounding box center [50, 539] width 35 height 12
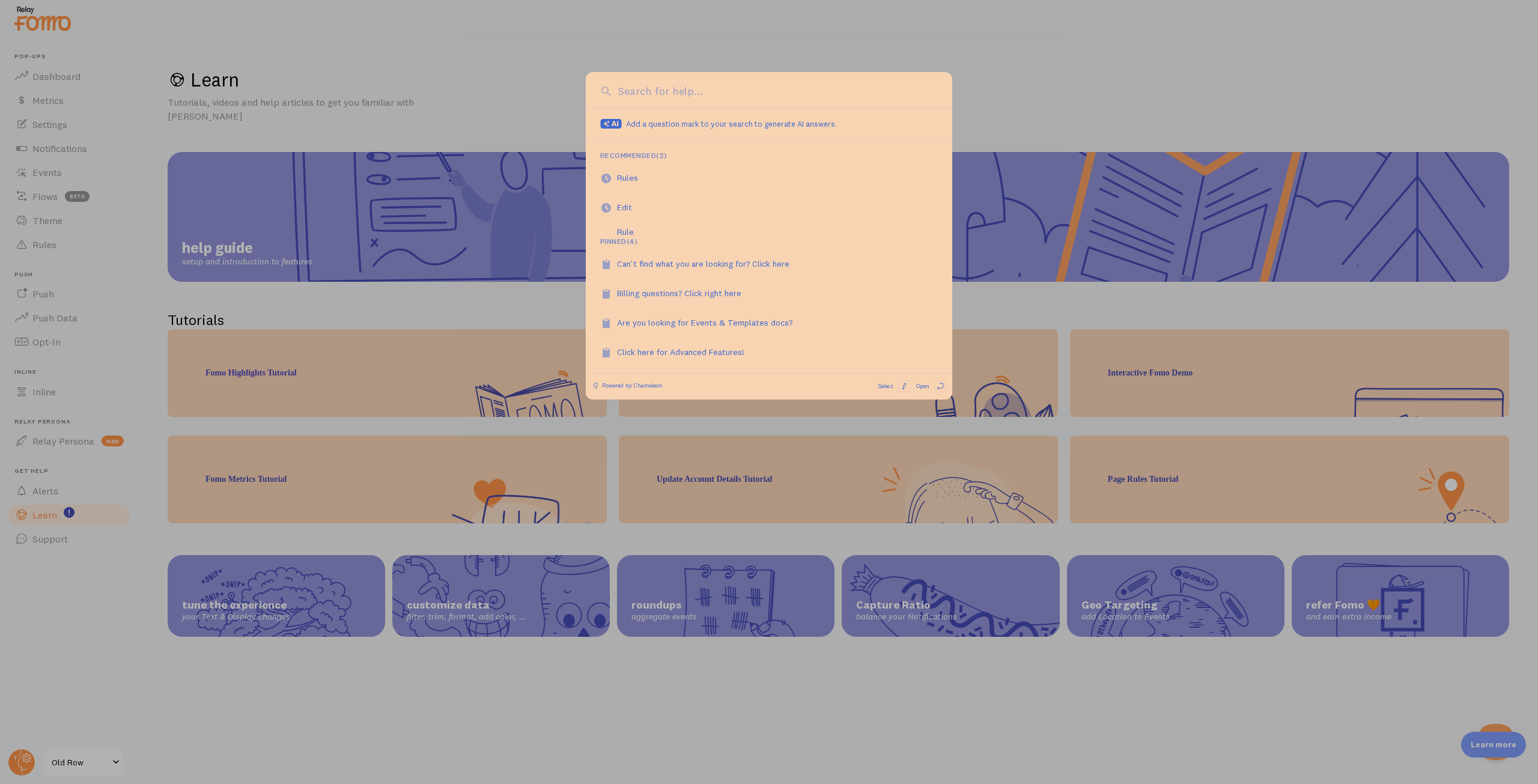
click at [375, 300] on div at bounding box center [769, 392] width 1538 height 784
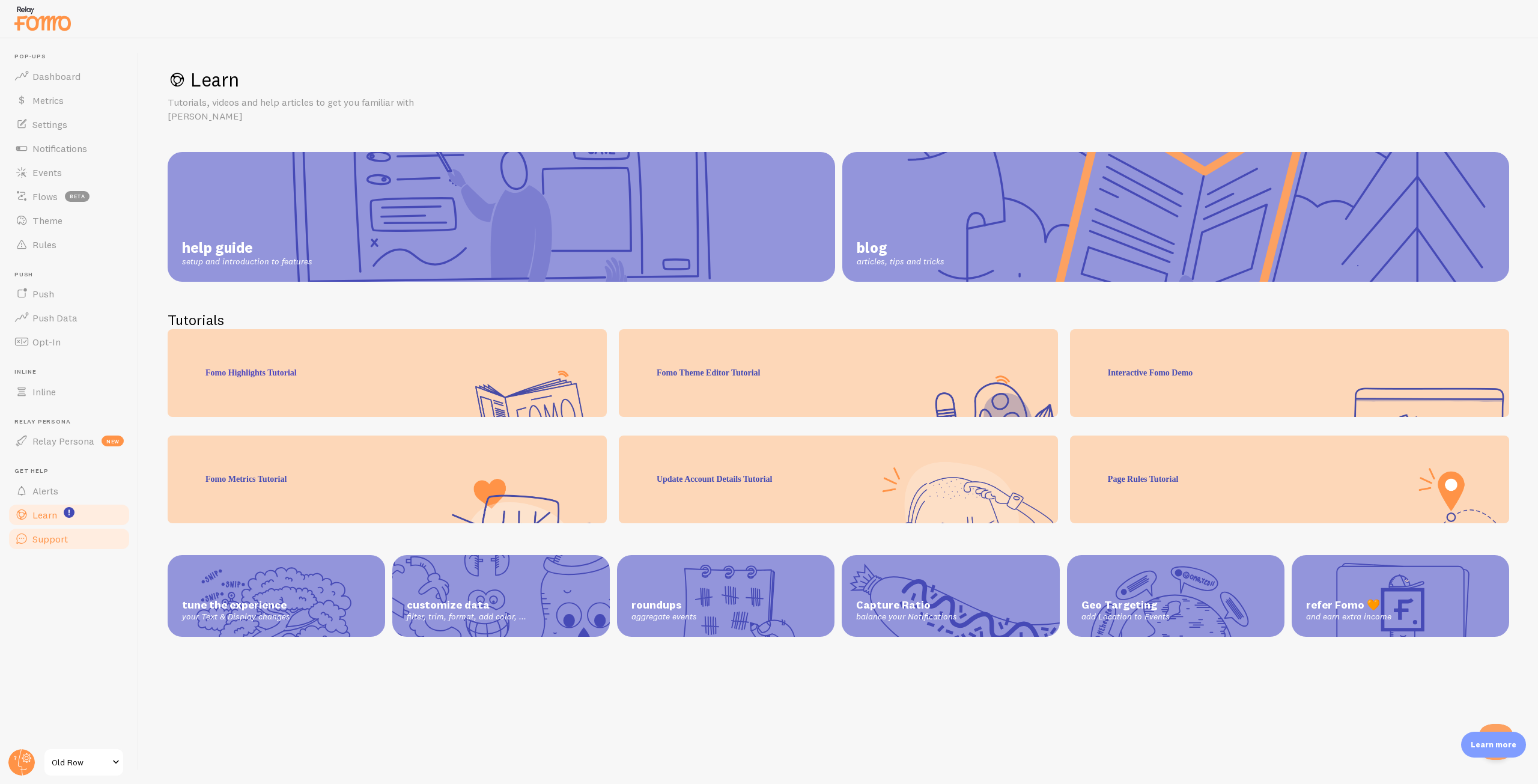
click at [54, 542] on span "Support" at bounding box center [50, 539] width 35 height 12
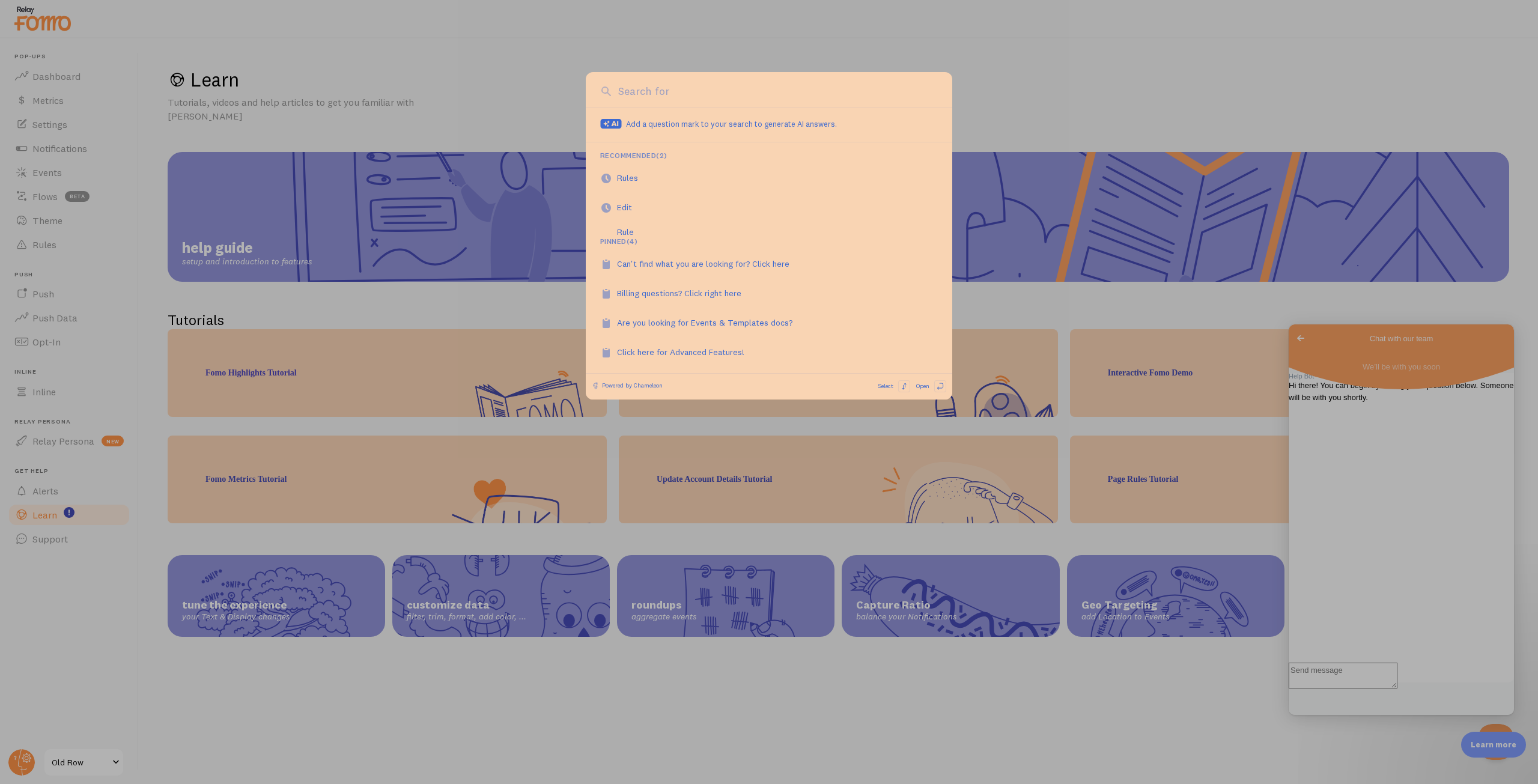
drag, startPoint x: 438, startPoint y: 292, endPoint x: 442, endPoint y: 298, distance: 7.2
click at [442, 296] on div at bounding box center [769, 392] width 1538 height 784
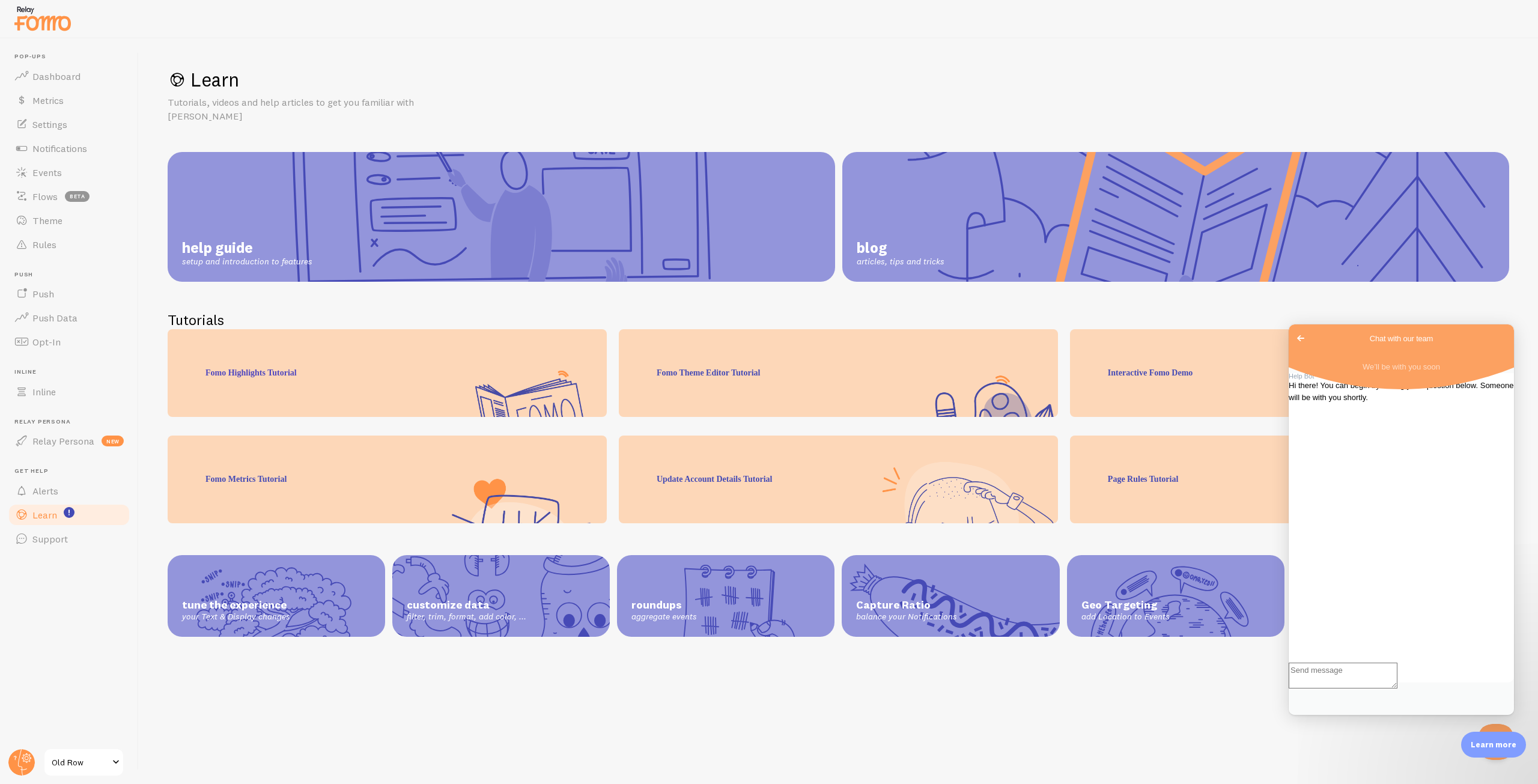
click at [1421, 753] on div "Learn Tutorials, videos and help articles to get you familiar with Fomo help gu…" at bounding box center [838, 411] width 1399 height 746
click at [1488, 751] on div "Learn more" at bounding box center [1494, 744] width 65 height 26
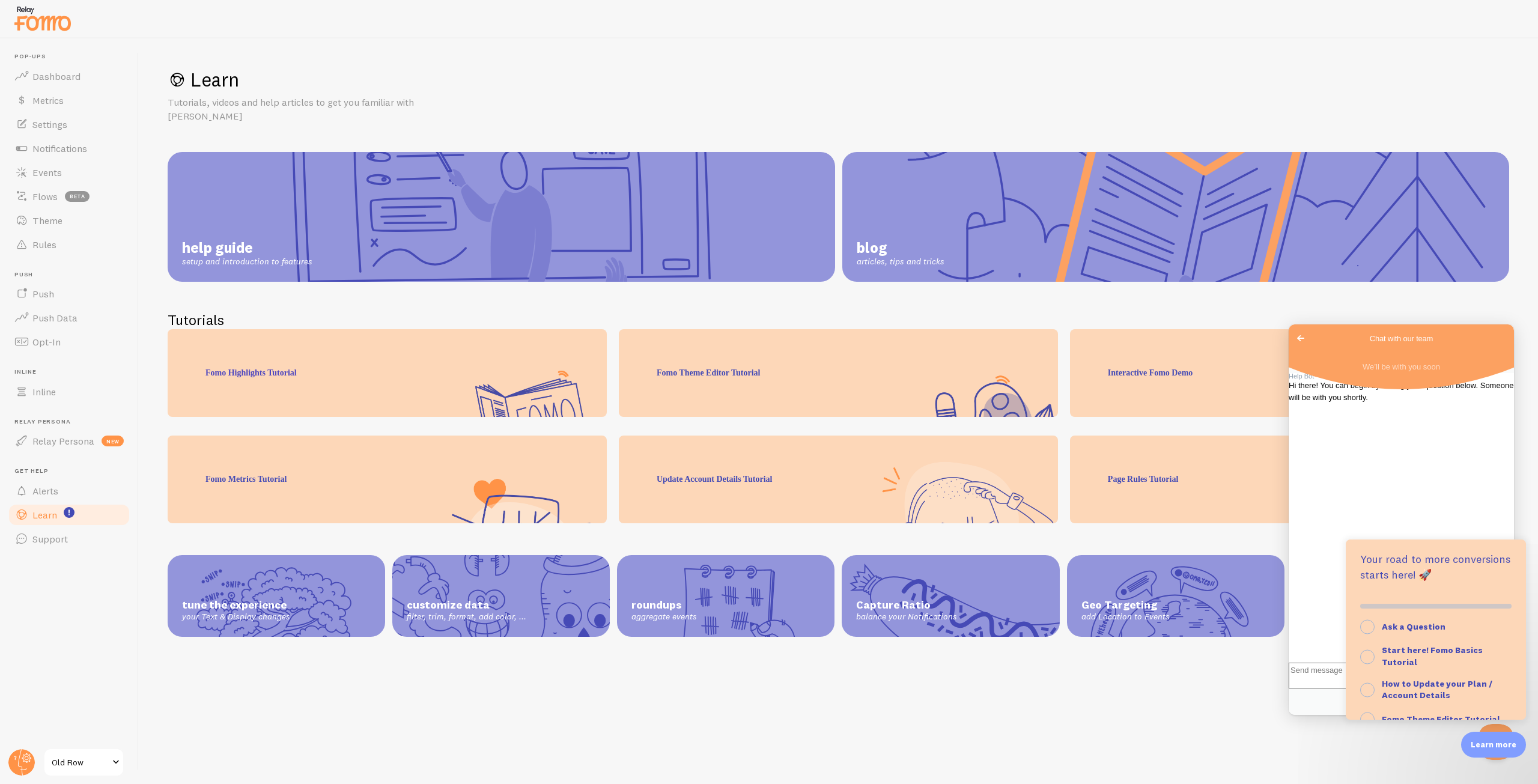
click at [1099, 638] on div "Learn Tutorials, videos and help articles to get you familiar with Fomo help gu…" at bounding box center [838, 411] width 1399 height 746
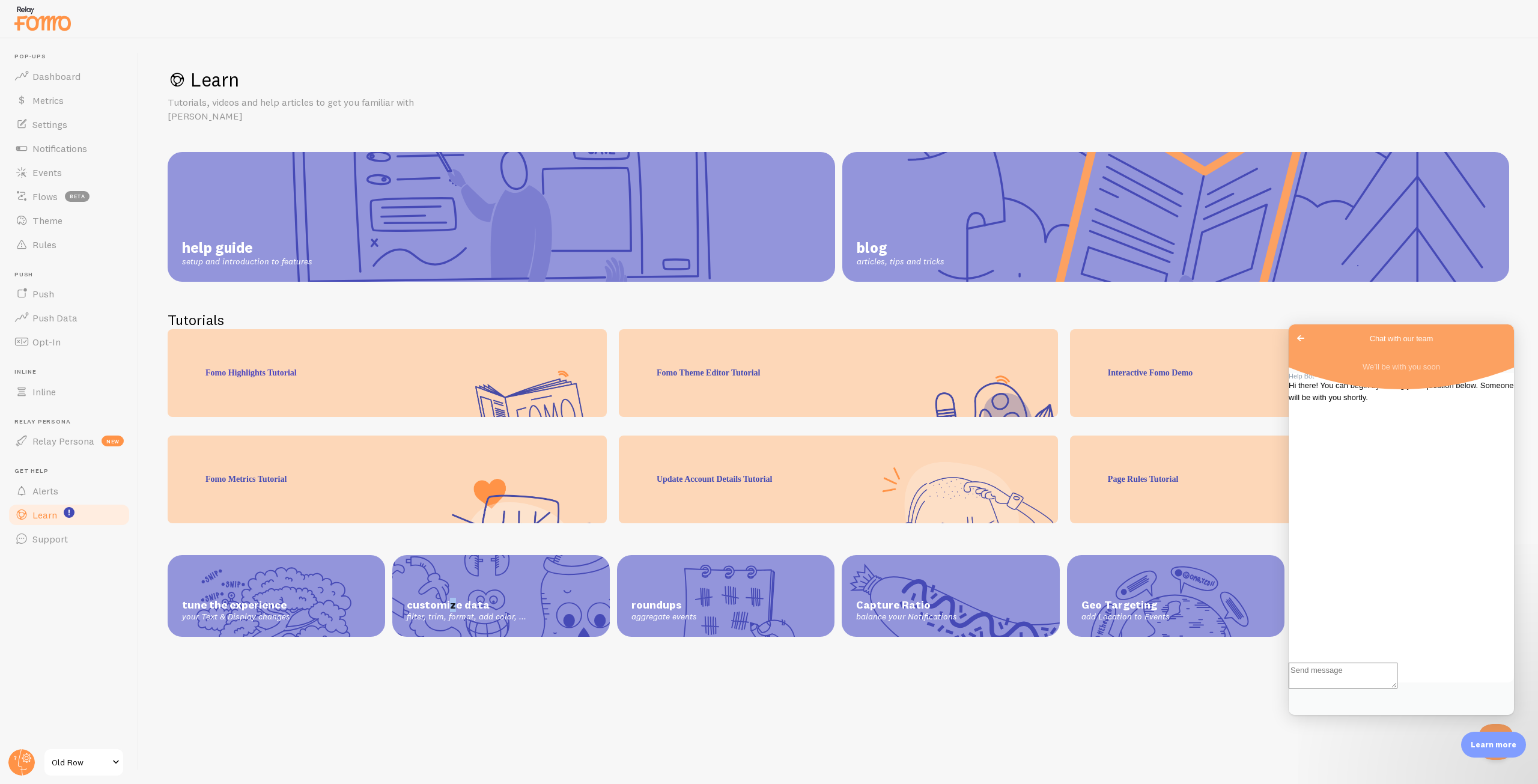
click at [452, 567] on div "customize data filter, trim, format, add color, ..." at bounding box center [501, 595] width 217 height 82
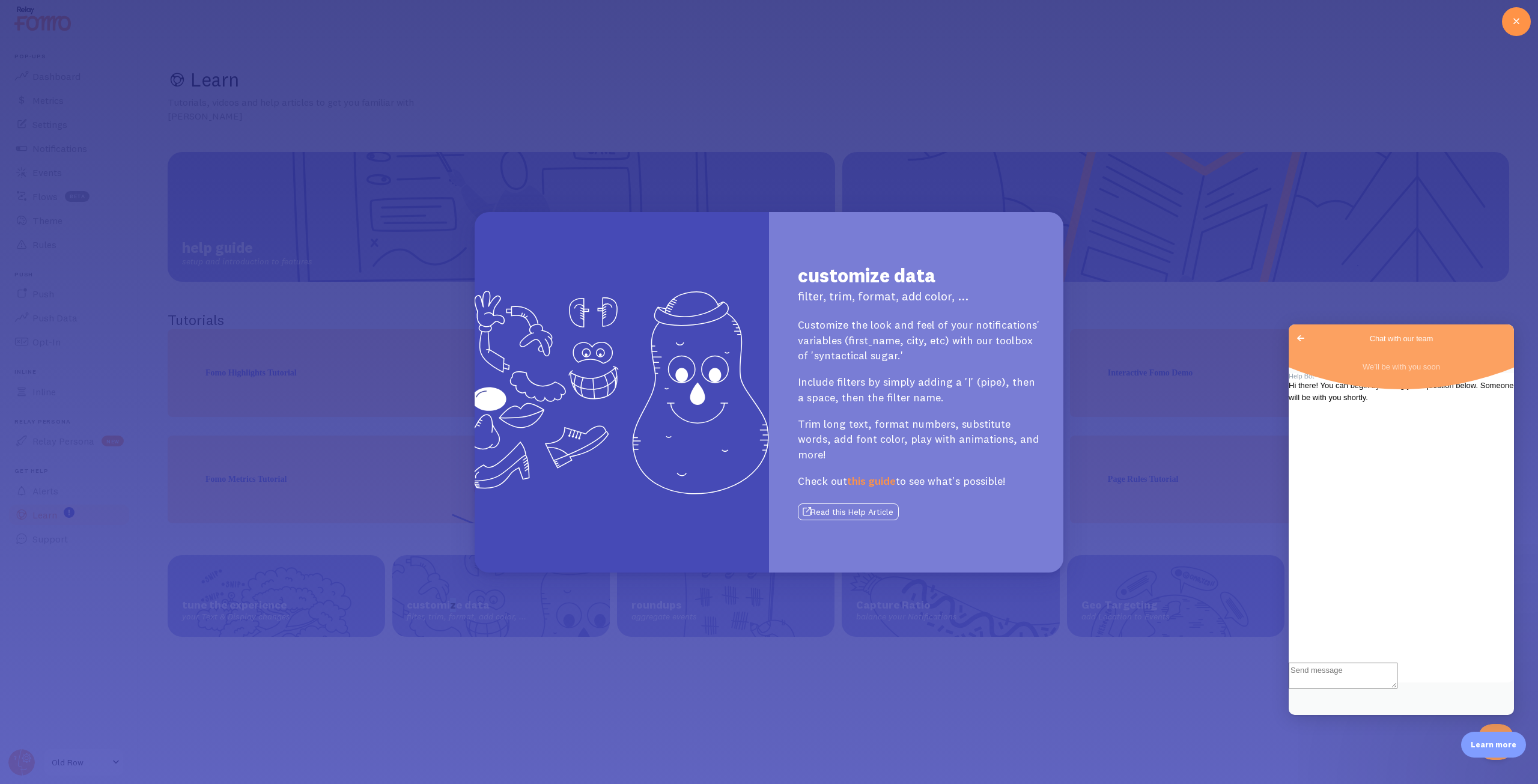
click at [855, 505] on button "Read this Help Article" at bounding box center [848, 511] width 101 height 17
drag, startPoint x: 441, startPoint y: 214, endPoint x: 401, endPoint y: 221, distance: 40.6
click at [412, 217] on div "customize data filter, trim, format, add color, ... Customize the look and feel…" at bounding box center [769, 392] width 1538 height 784
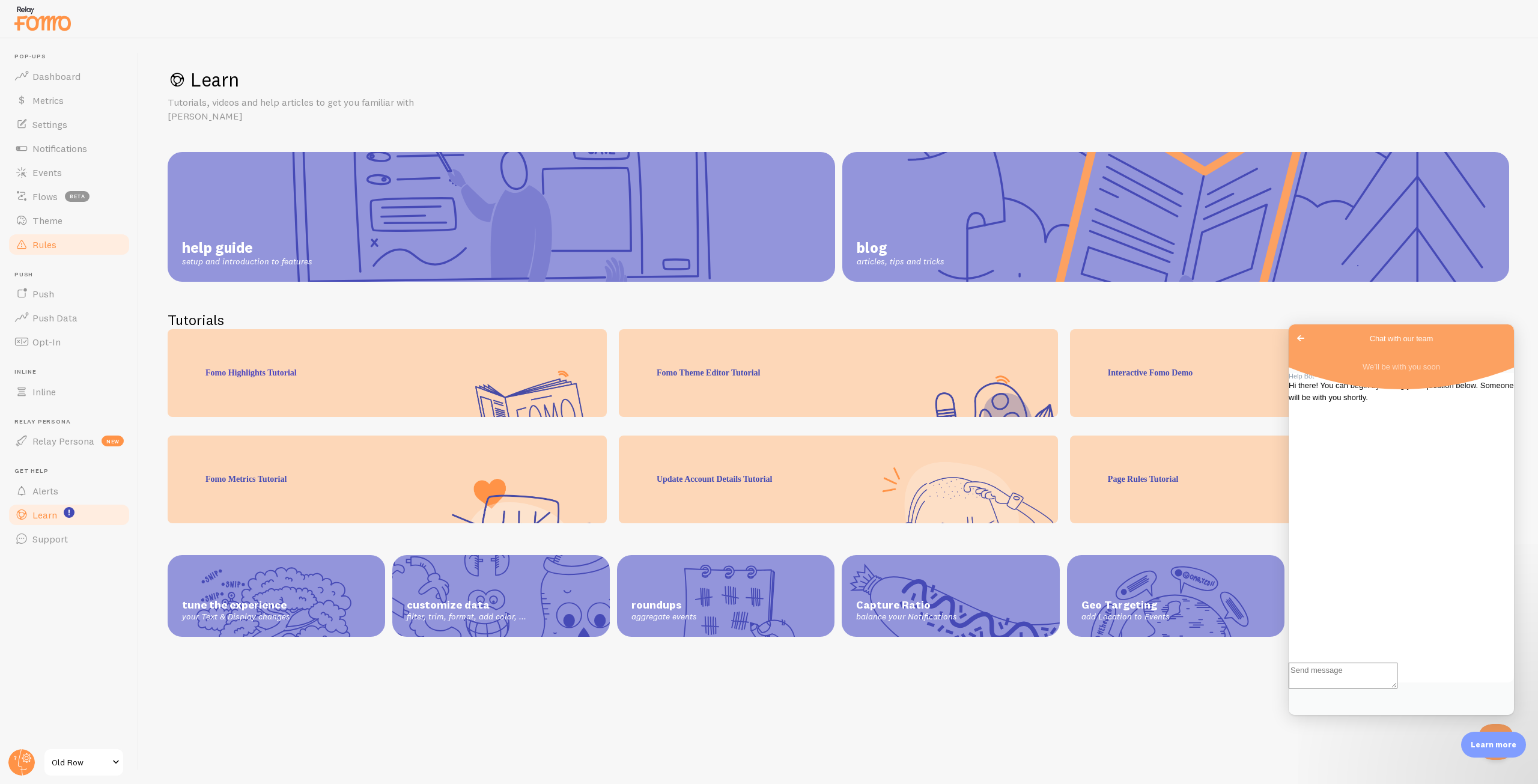
click at [48, 239] on span "Rules" at bounding box center [44, 245] width 24 height 12
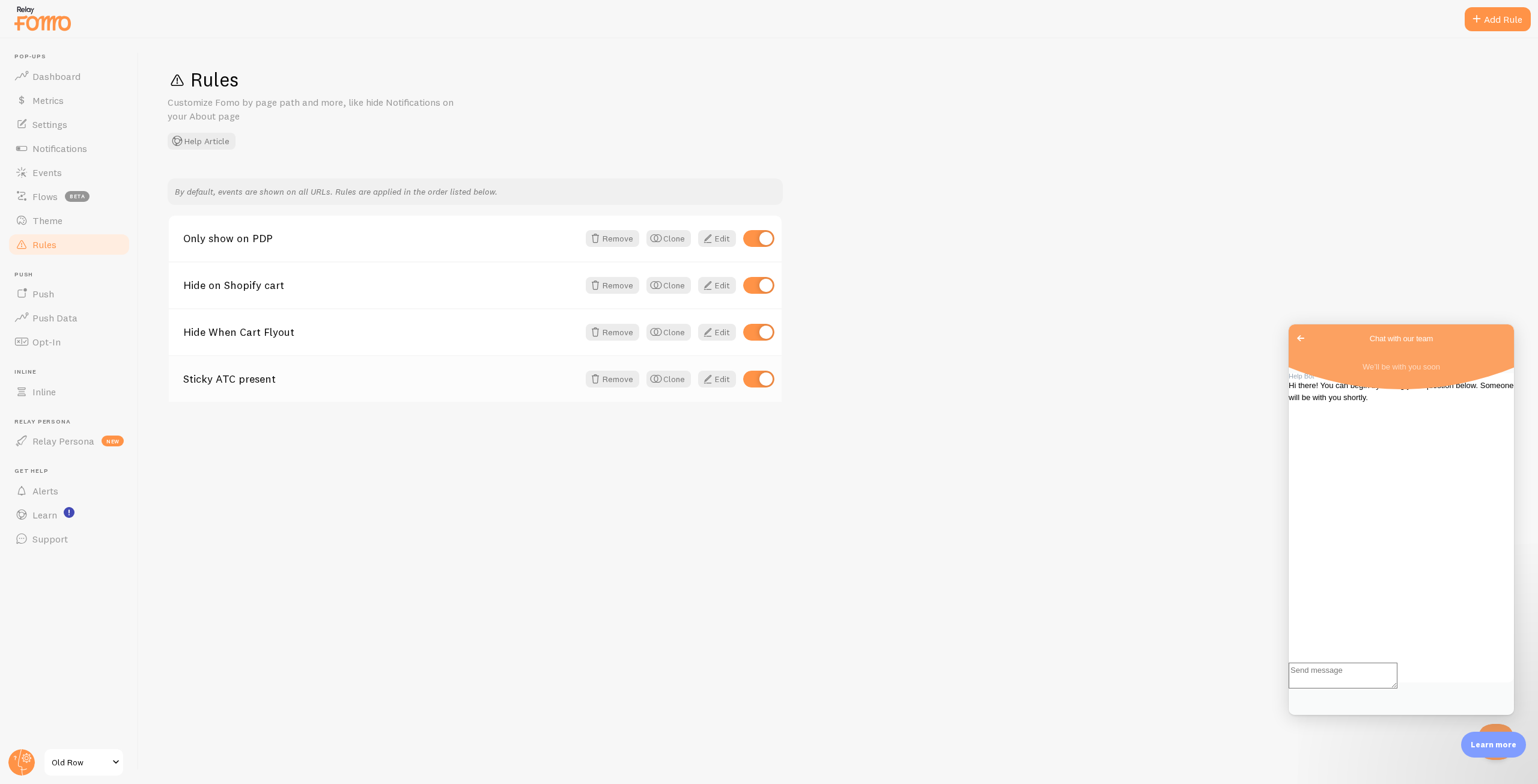
click at [324, 380] on link "Sticky ATC present" at bounding box center [381, 379] width 395 height 11
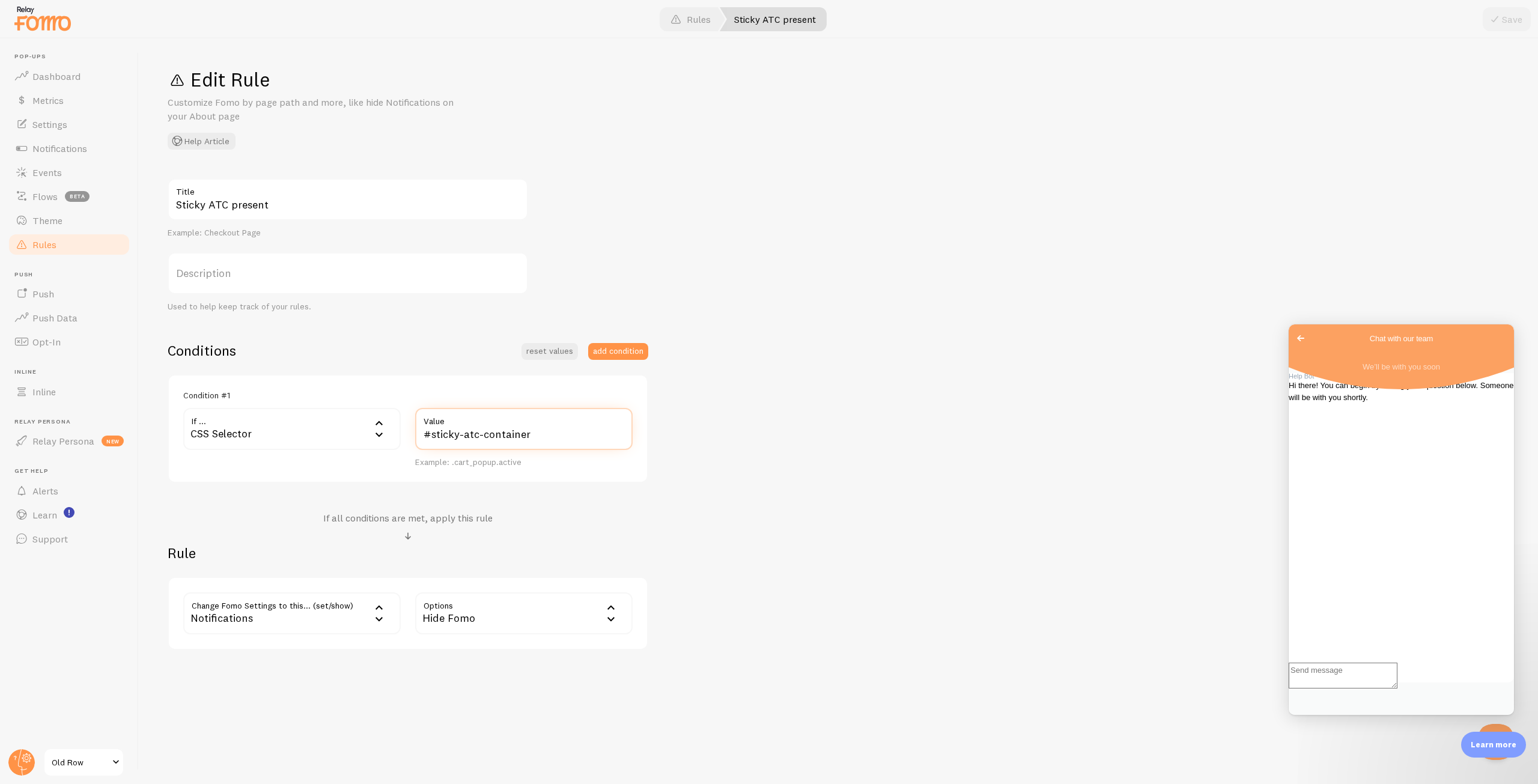
click at [551, 440] on input "#sticky-atc-container" at bounding box center [524, 428] width 217 height 42
paste input "visible"
type input "#sticky-atc-container.visible"
drag, startPoint x: 1498, startPoint y: 9, endPoint x: 1488, endPoint y: 18, distance: 13.5
click at [1496, 9] on button "Save" at bounding box center [1507, 19] width 48 height 24
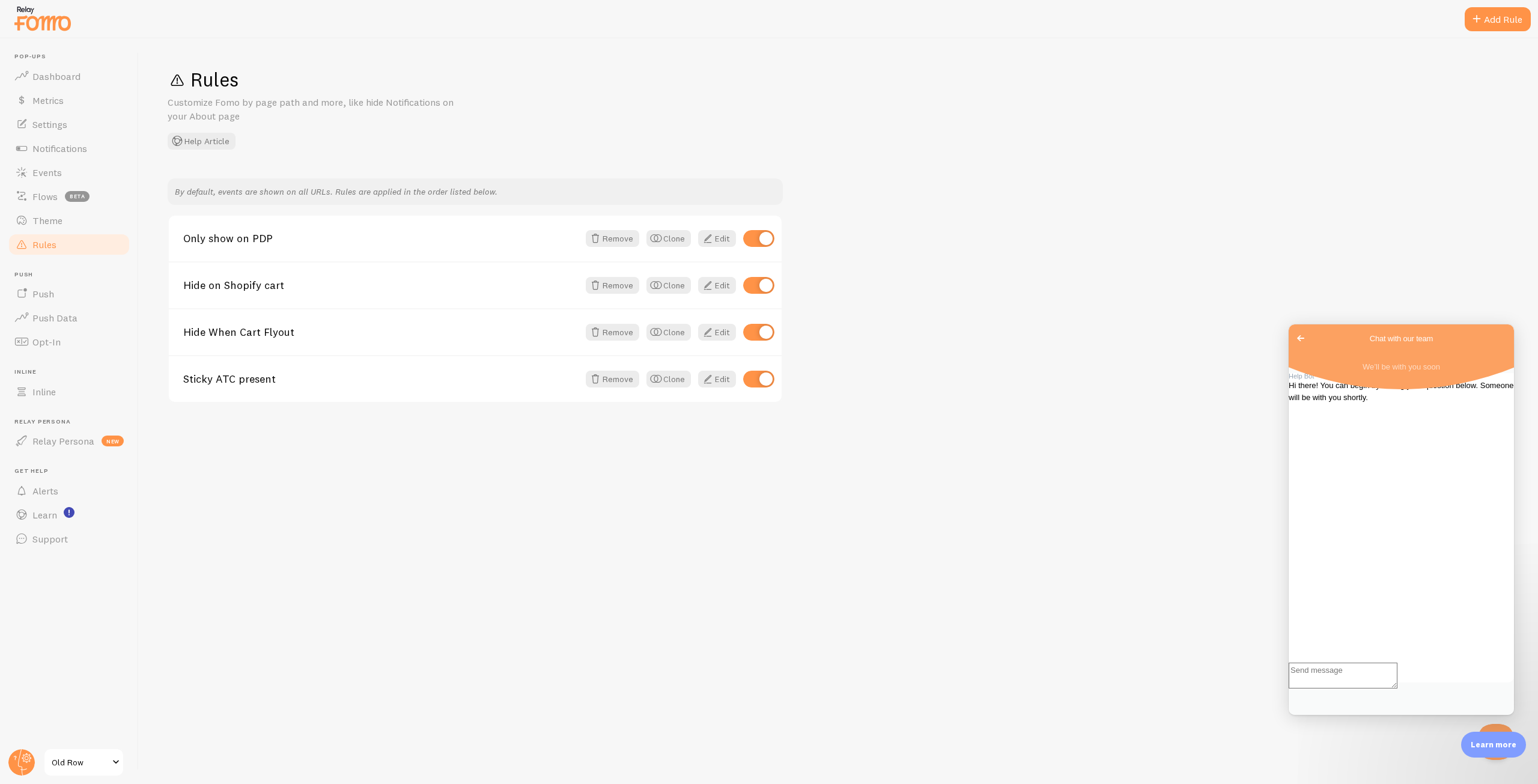
click at [318, 408] on div "Rules Customize Fomo by page path and more, like hide Notifications on your Abo…" at bounding box center [838, 411] width 1399 height 746
click at [319, 386] on div "Sticky ATC present Remove Clone Edit" at bounding box center [475, 378] width 613 height 47
click at [713, 382] on span at bounding box center [708, 379] width 15 height 15
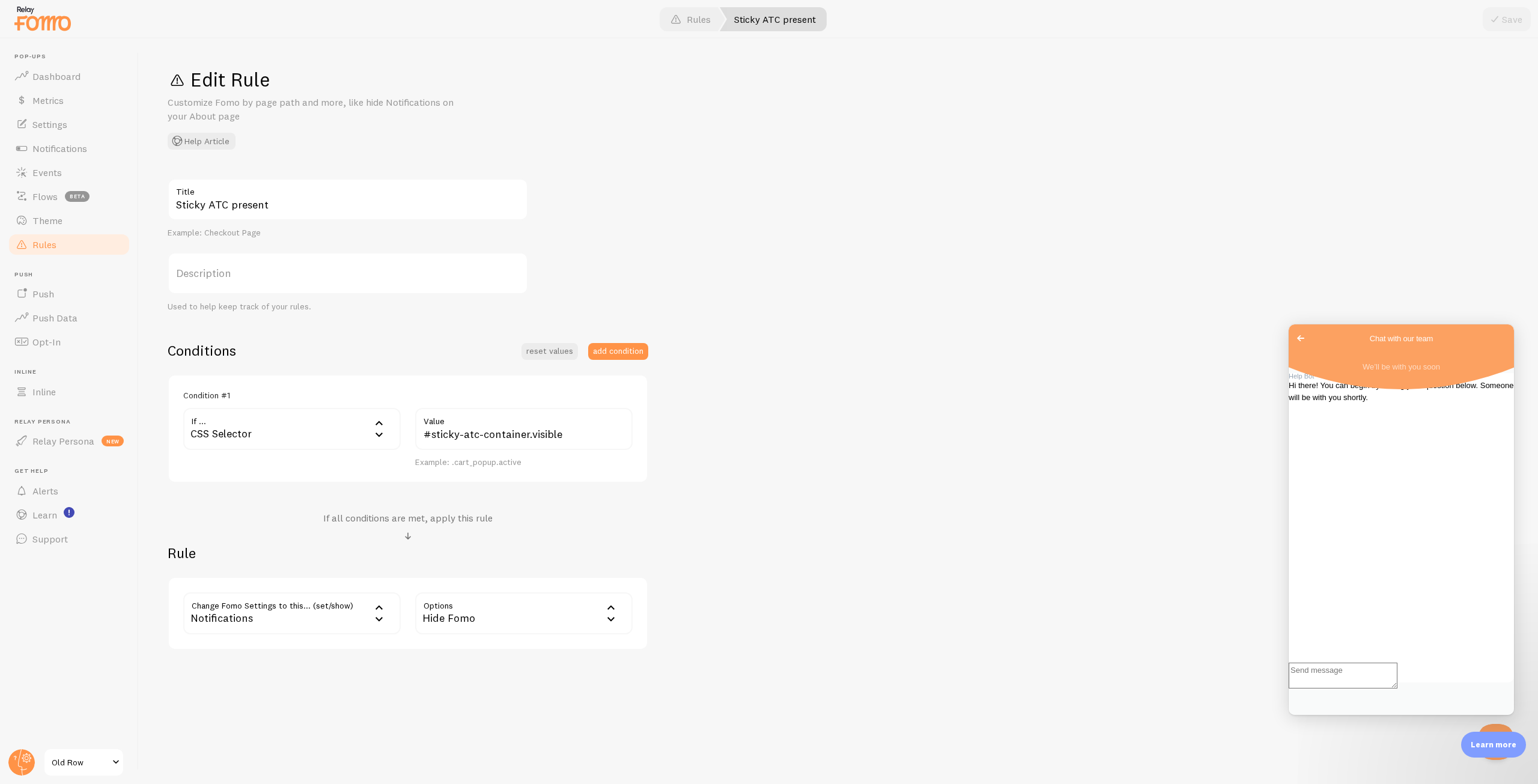
click at [489, 605] on div "Hide Fomo" at bounding box center [524, 613] width 217 height 42
click at [740, 561] on div "Sticky ATC present Title Example: Checkout Page Description Used to help keep t…" at bounding box center [839, 414] width 1342 height 471
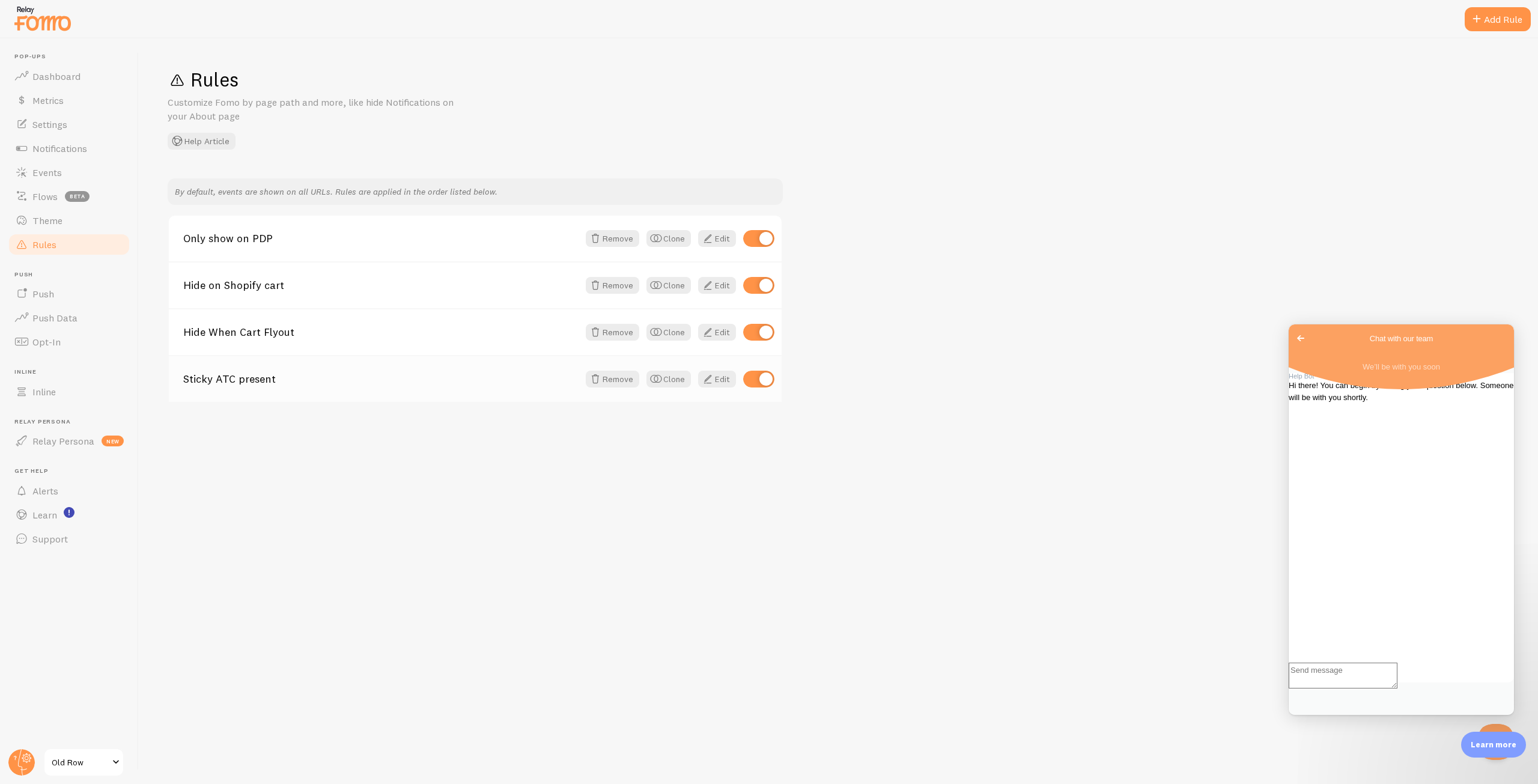
click at [362, 378] on link "Sticky ATC present" at bounding box center [381, 379] width 395 height 11
